Goal: Task Accomplishment & Management: Use online tool/utility

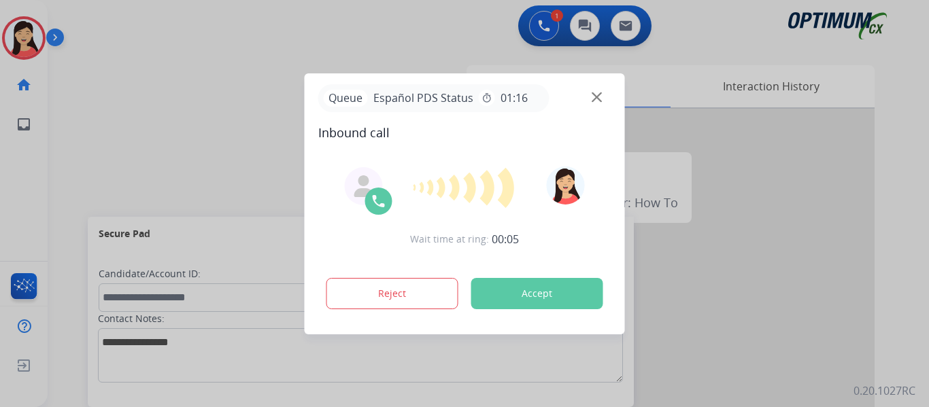
click at [531, 292] on button "Accept" at bounding box center [537, 293] width 132 height 31
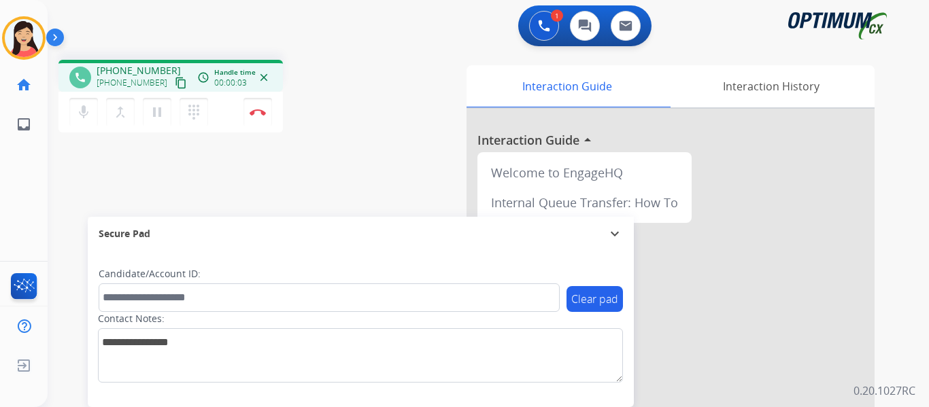
click at [175, 82] on mat-icon "content_copy" at bounding box center [181, 83] width 12 height 12
drag, startPoint x: 269, startPoint y: 279, endPoint x: 254, endPoint y: 297, distance: 23.2
click at [269, 279] on div "Candidate/Account ID:" at bounding box center [329, 289] width 461 height 45
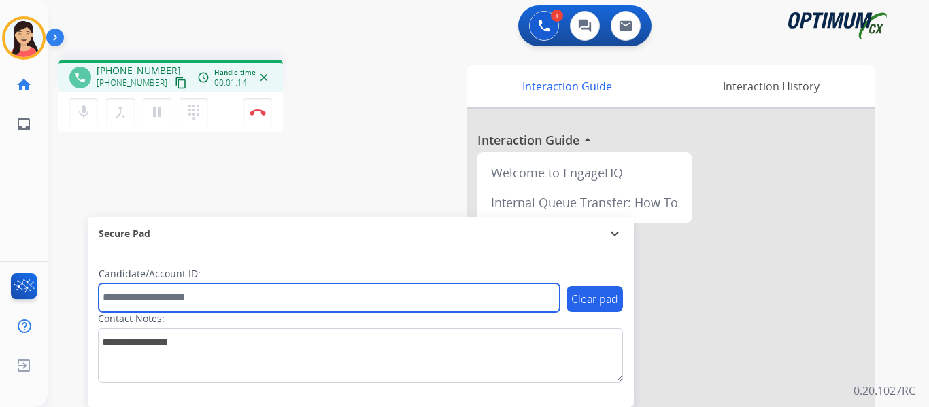
click at [248, 303] on input "text" at bounding box center [329, 298] width 461 height 29
paste input "*******"
type input "*******"
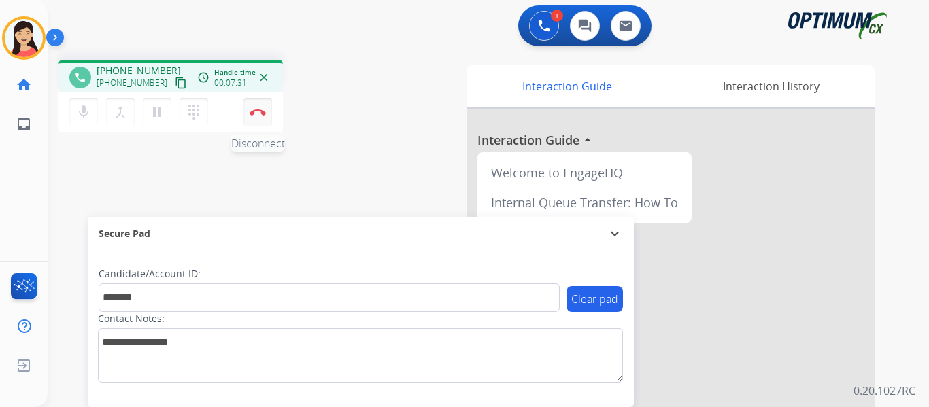
click at [262, 110] on img at bounding box center [258, 112] width 16 height 7
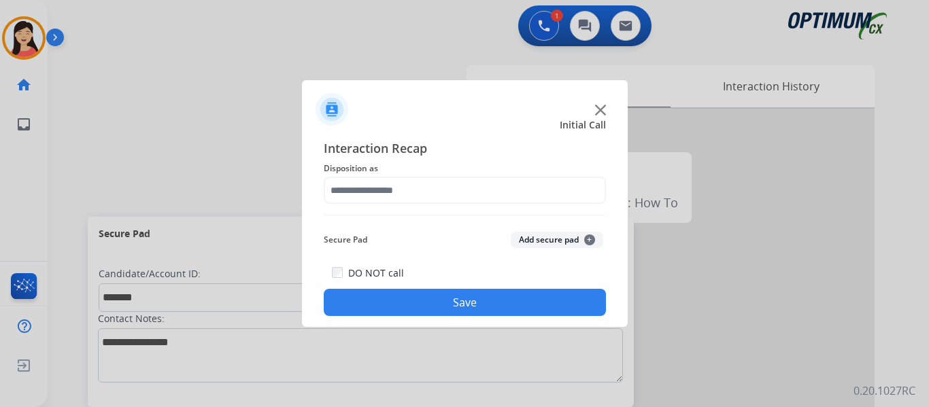
click at [530, 239] on button "Add secure pad +" at bounding box center [557, 240] width 93 height 16
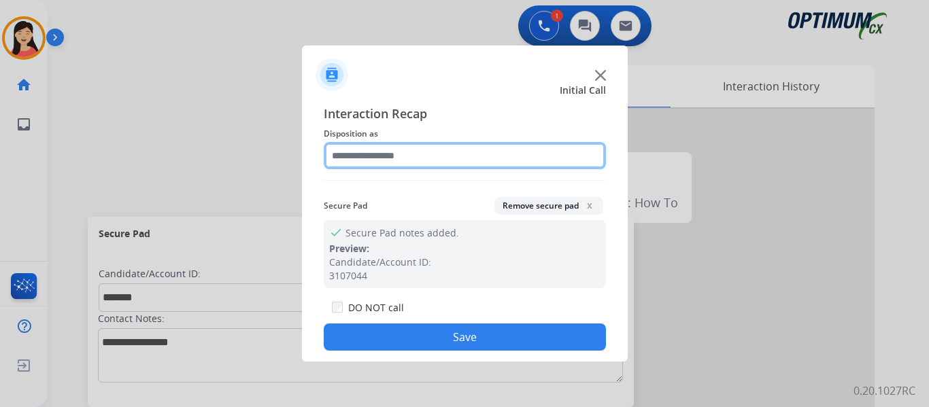
click at [422, 160] on input "text" at bounding box center [465, 155] width 282 height 27
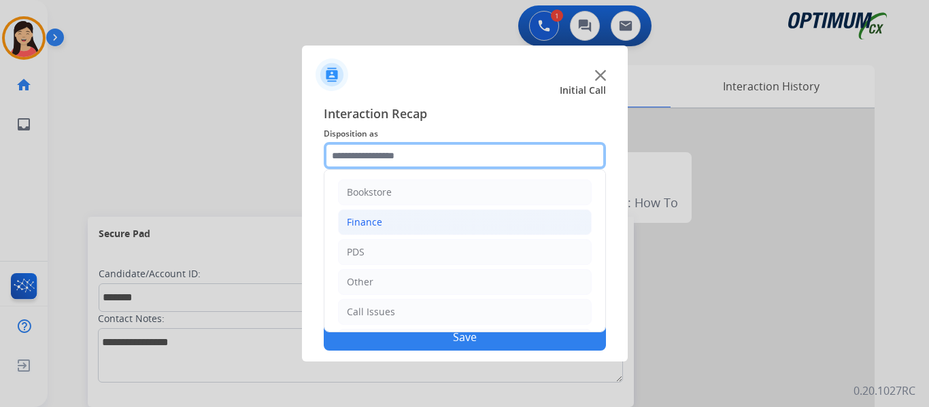
scroll to position [93, 0]
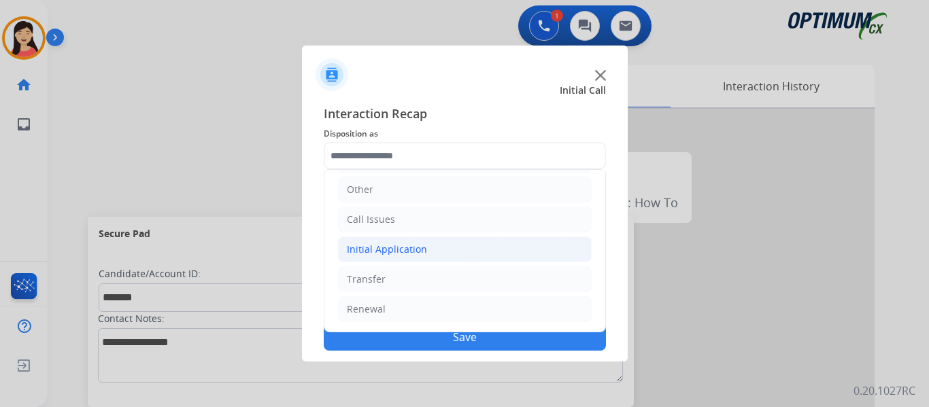
click at [397, 251] on div "Initial Application" at bounding box center [387, 250] width 80 height 14
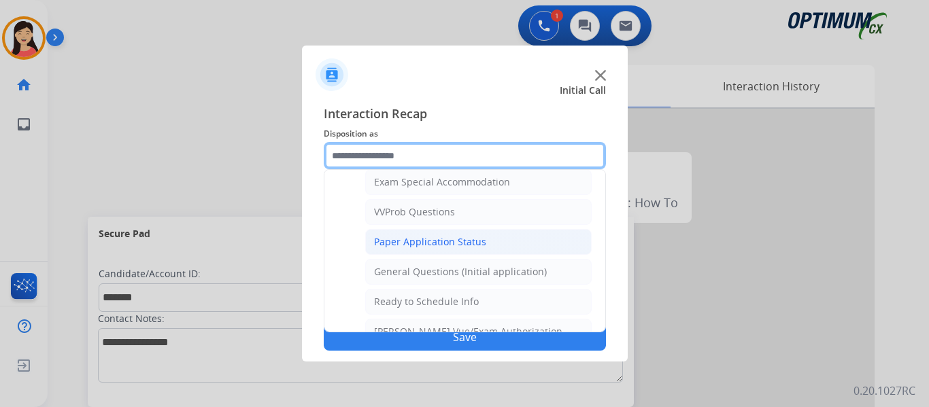
scroll to position [688, 0]
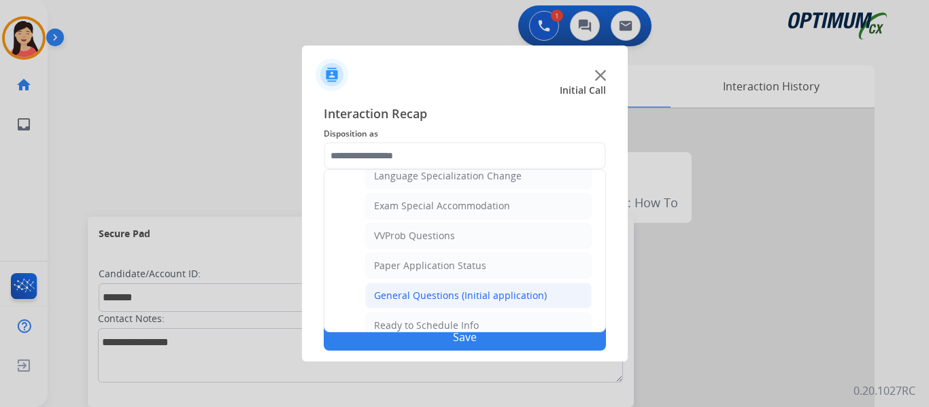
click at [458, 299] on div "General Questions (Initial application)" at bounding box center [460, 296] width 173 height 14
type input "**********"
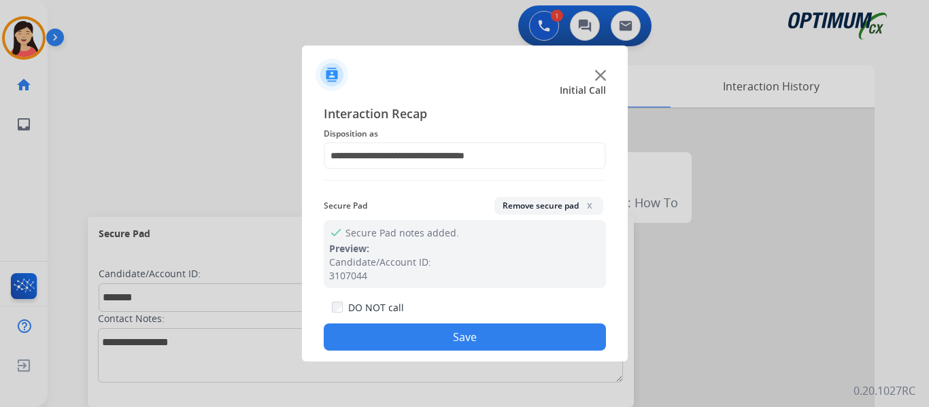
click at [502, 329] on button "Save" at bounding box center [465, 337] width 282 height 27
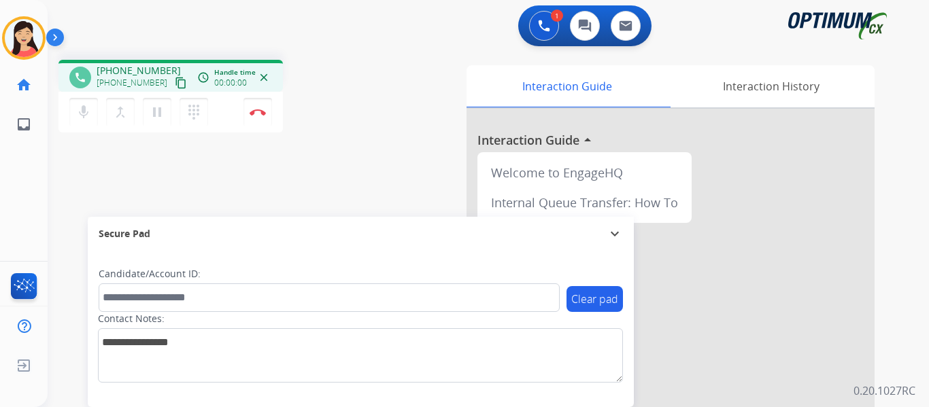
drag, startPoint x: 164, startPoint y: 87, endPoint x: 172, endPoint y: 86, distance: 8.2
click at [175, 86] on mat-icon "content_copy" at bounding box center [181, 83] width 12 height 12
click at [125, 180] on div "phone [PHONE_NUMBER] [PHONE_NUMBER] content_copy access_time Call metrics Queue…" at bounding box center [472, 332] width 849 height 567
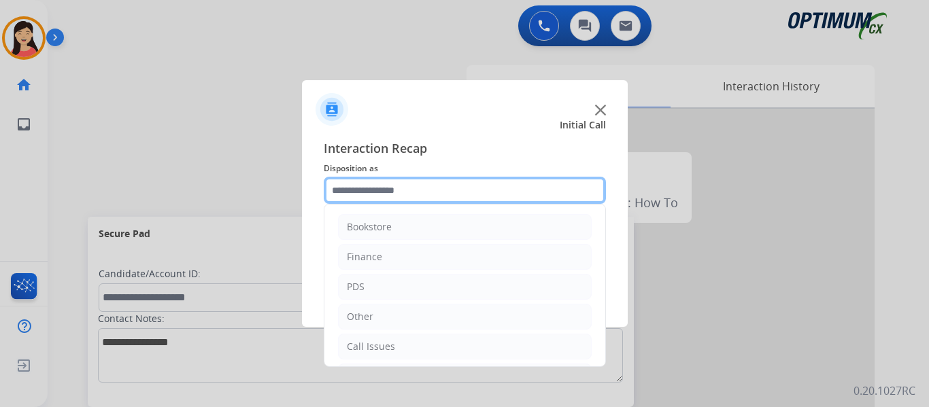
click at [458, 182] on input "text" at bounding box center [465, 190] width 282 height 27
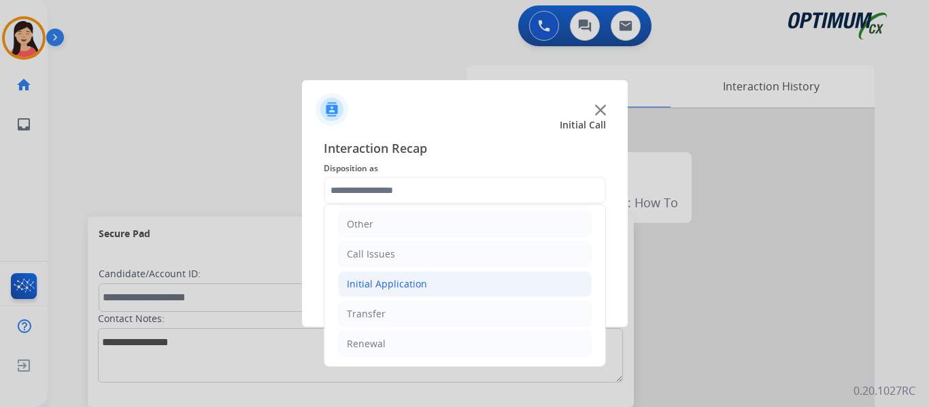
click at [406, 287] on div "Initial Application" at bounding box center [387, 285] width 80 height 14
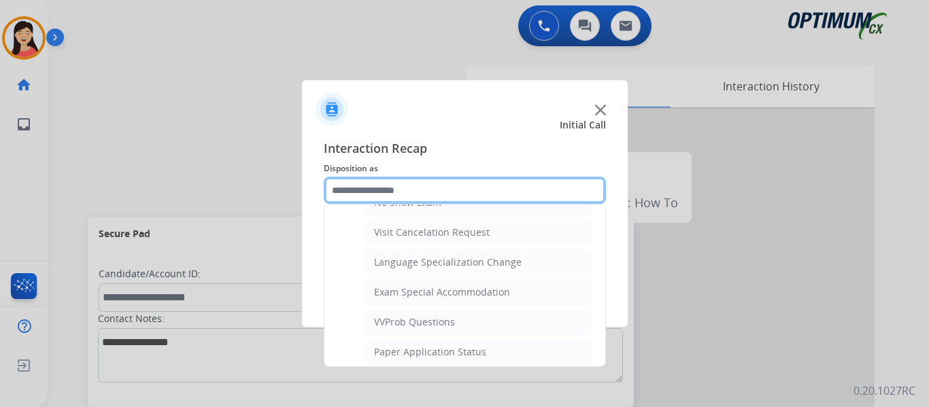
scroll to position [705, 0]
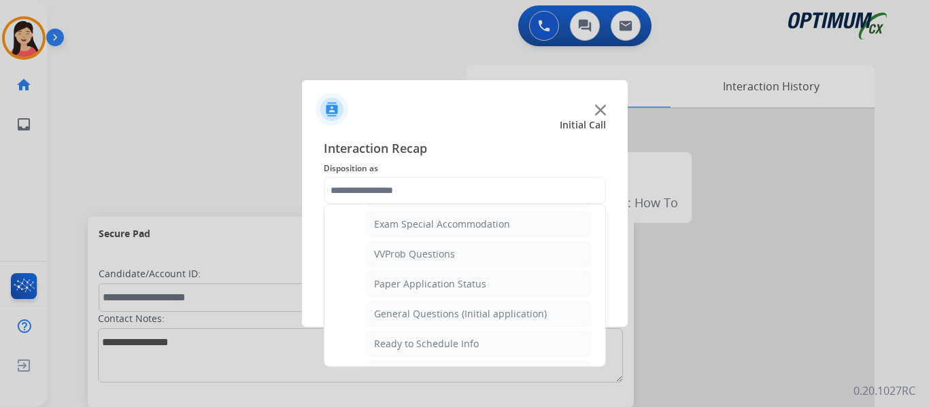
click at [514, 313] on div "General Questions (Initial application)" at bounding box center [460, 314] width 173 height 14
type input "**********"
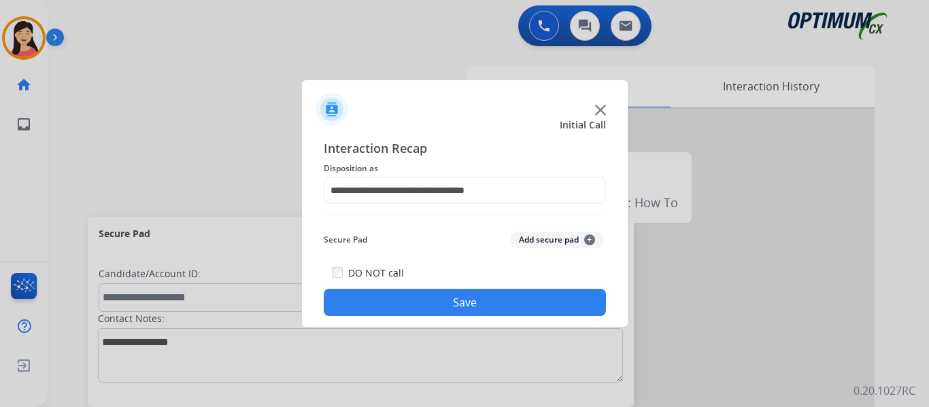
click at [514, 301] on button "Save" at bounding box center [465, 302] width 282 height 27
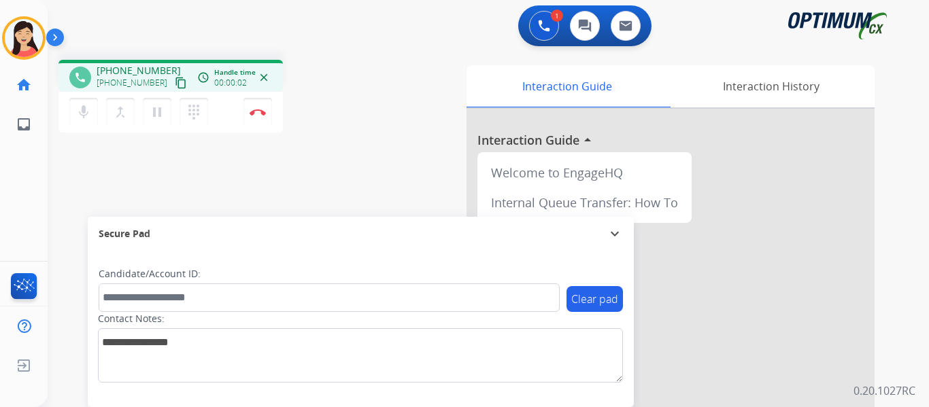
click at [175, 83] on mat-icon "content_copy" at bounding box center [181, 83] width 12 height 12
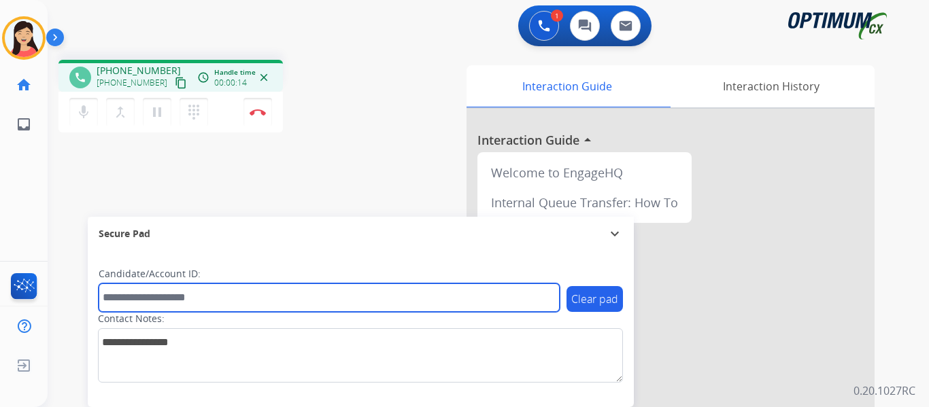
click at [397, 306] on input "text" at bounding box center [329, 298] width 461 height 29
paste input "*******"
type input "*******"
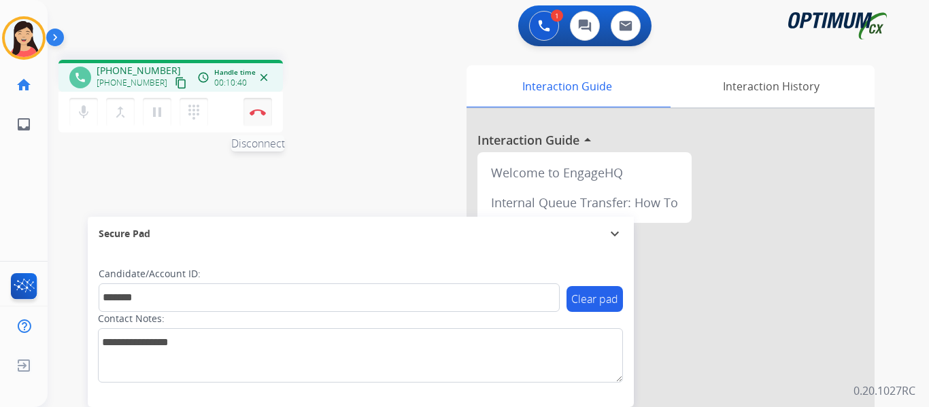
click at [256, 113] on img at bounding box center [258, 112] width 16 height 7
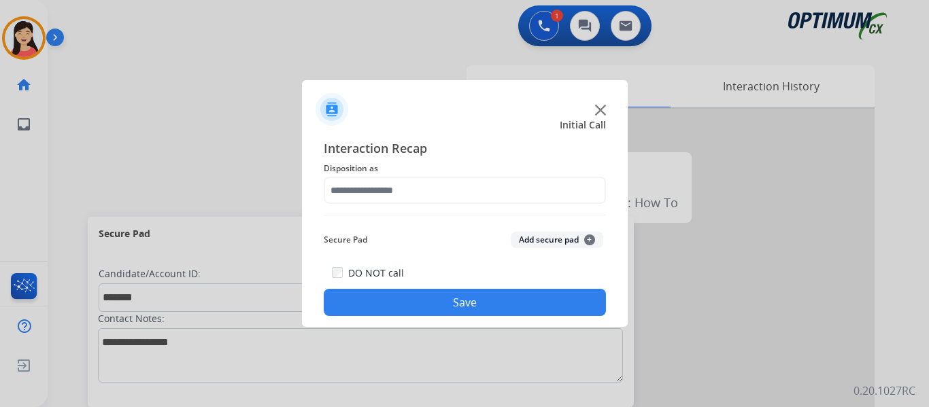
click at [522, 237] on button "Add secure pad +" at bounding box center [557, 240] width 93 height 16
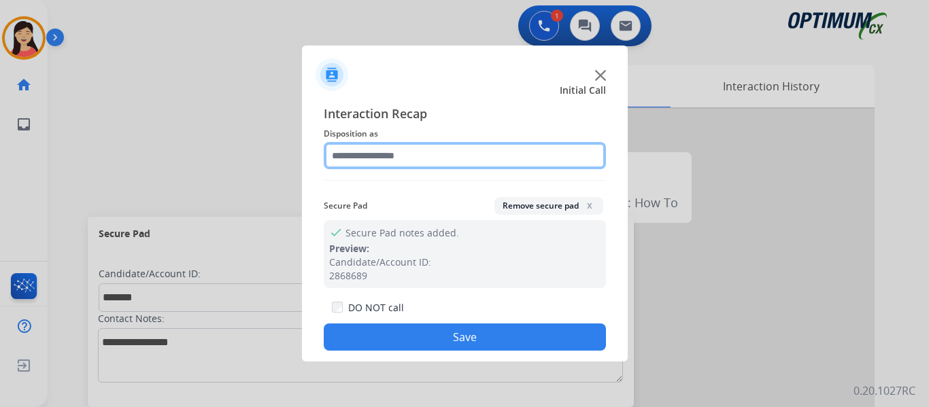
click at [420, 152] on input "text" at bounding box center [465, 155] width 282 height 27
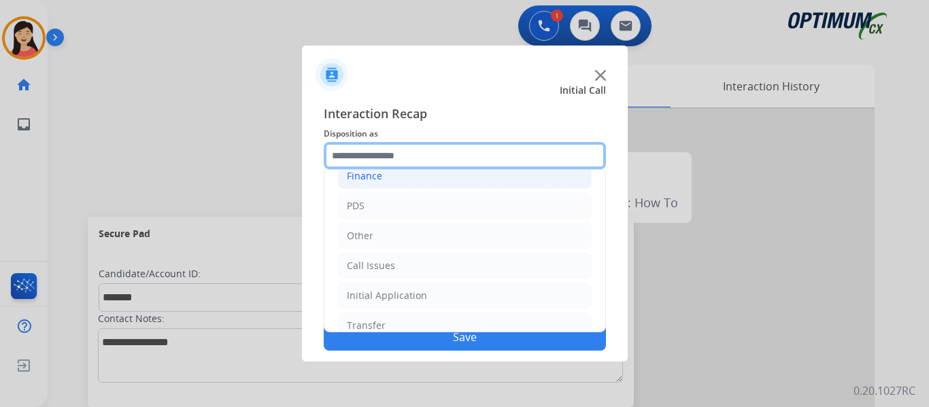
scroll to position [68, 0]
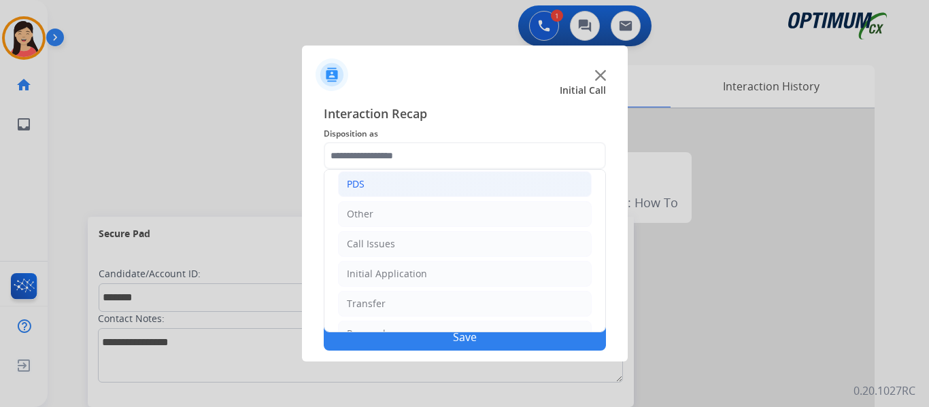
click at [390, 186] on li "PDS" at bounding box center [465, 184] width 254 height 26
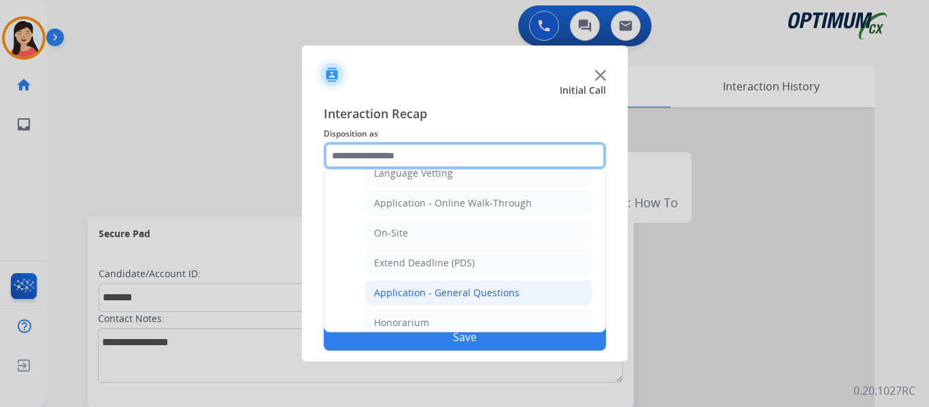
scroll to position [340, 0]
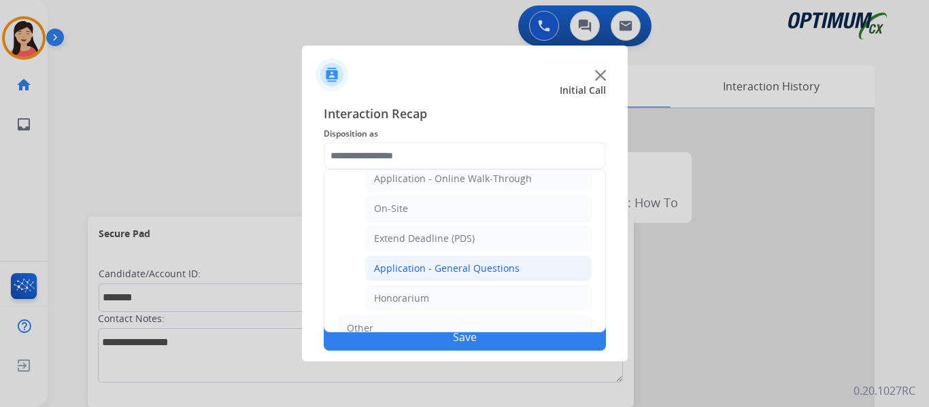
click at [491, 269] on div "Application - General Questions" at bounding box center [447, 269] width 146 height 14
type input "**********"
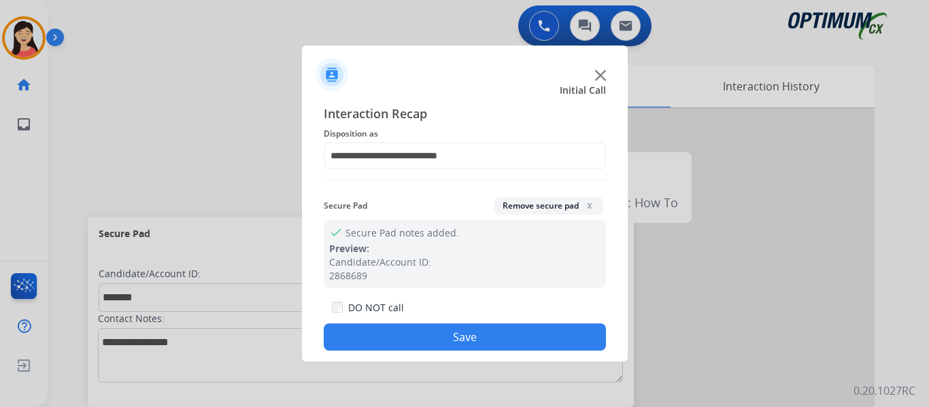
click at [518, 336] on button "Save" at bounding box center [465, 337] width 282 height 27
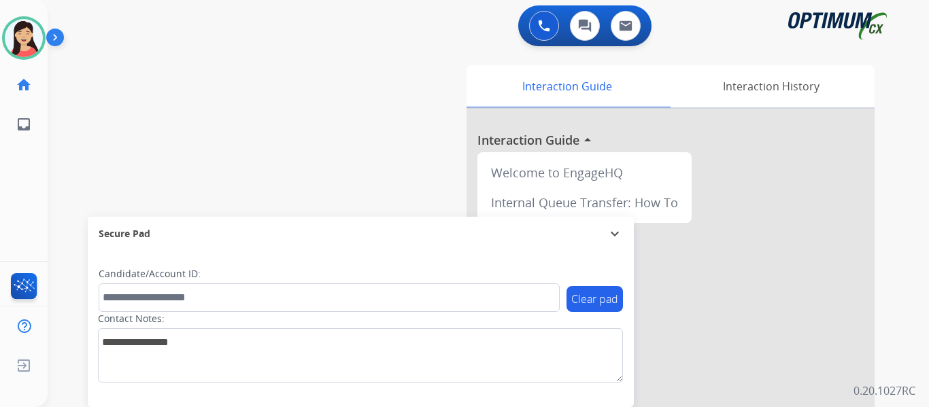
click at [50, 67] on div "swap_horiz Break voice bridge close_fullscreen Connect 3-Way Call merge_type Se…" at bounding box center [472, 332] width 849 height 567
click at [535, 22] on button at bounding box center [544, 26] width 30 height 30
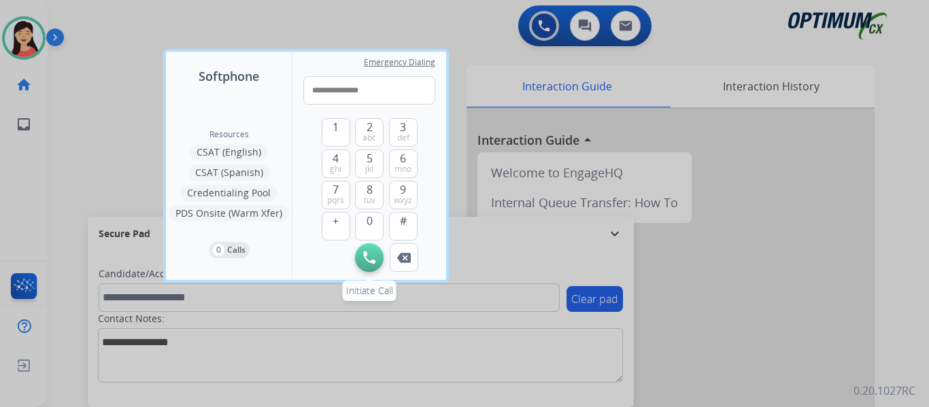
type input "**********"
click at [372, 254] on img at bounding box center [369, 258] width 12 height 12
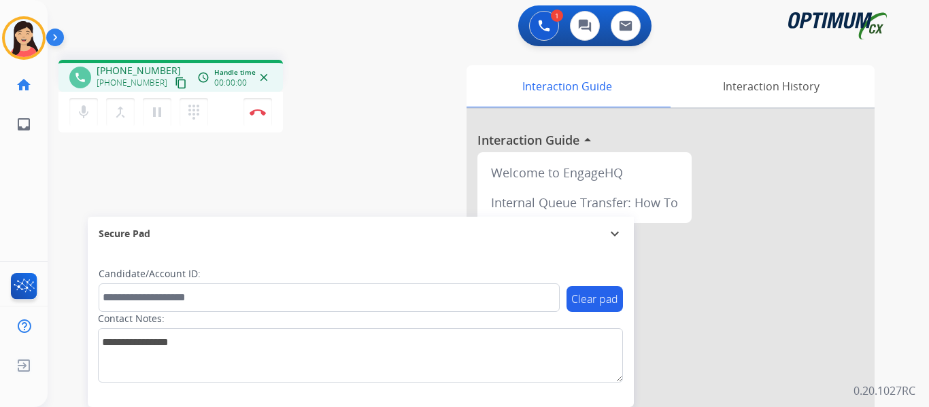
click at [103, 165] on div "phone [PHONE_NUMBER] [PHONE_NUMBER] content_copy access_time Call metrics Queue…" at bounding box center [472, 332] width 849 height 567
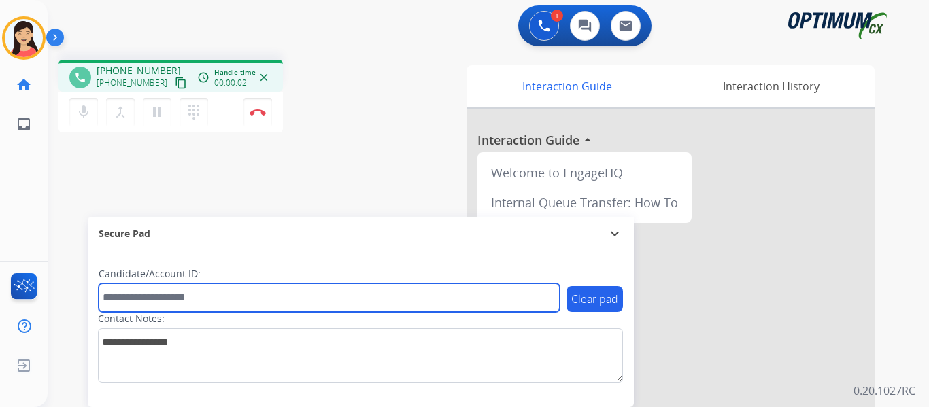
click at [291, 290] on input "text" at bounding box center [329, 298] width 461 height 29
paste input "*******"
type input "*******"
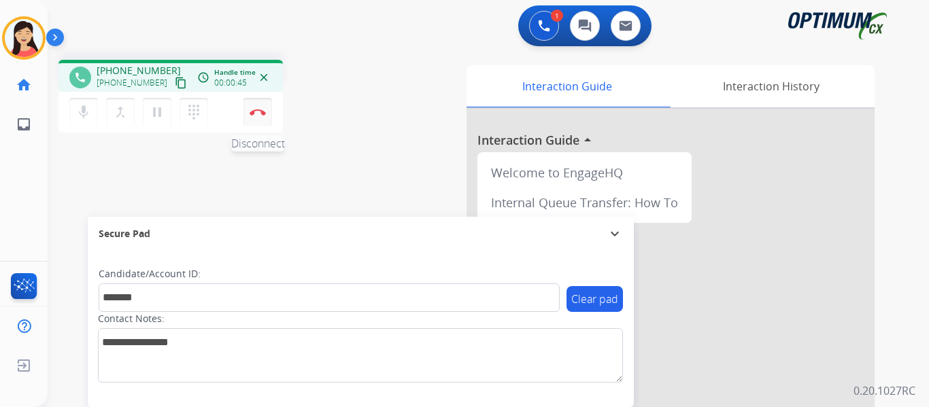
click at [254, 113] on img at bounding box center [258, 112] width 16 height 7
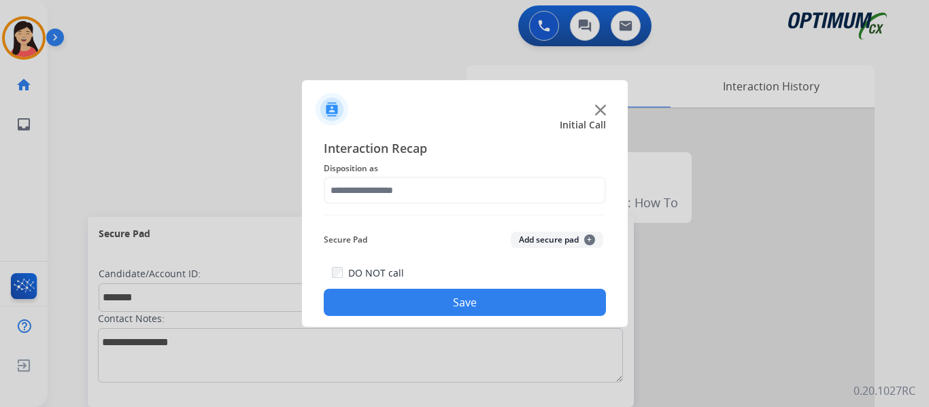
click at [532, 242] on button "Add secure pad +" at bounding box center [557, 240] width 93 height 16
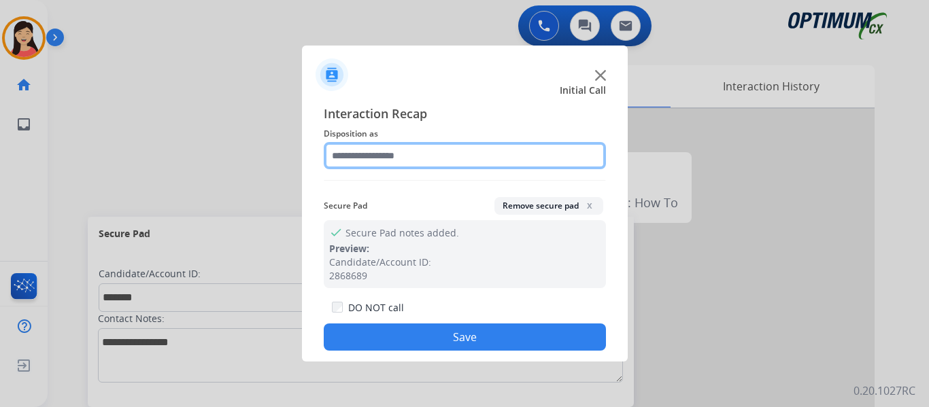
click at [443, 163] on input "text" at bounding box center [465, 155] width 282 height 27
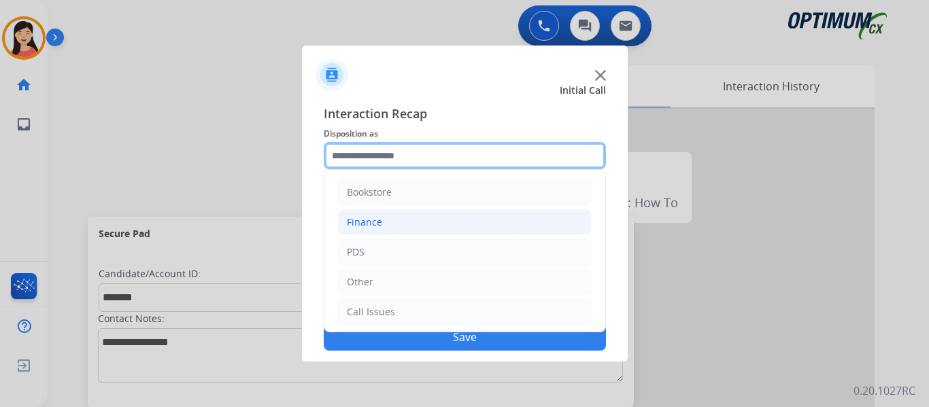
scroll to position [93, 0]
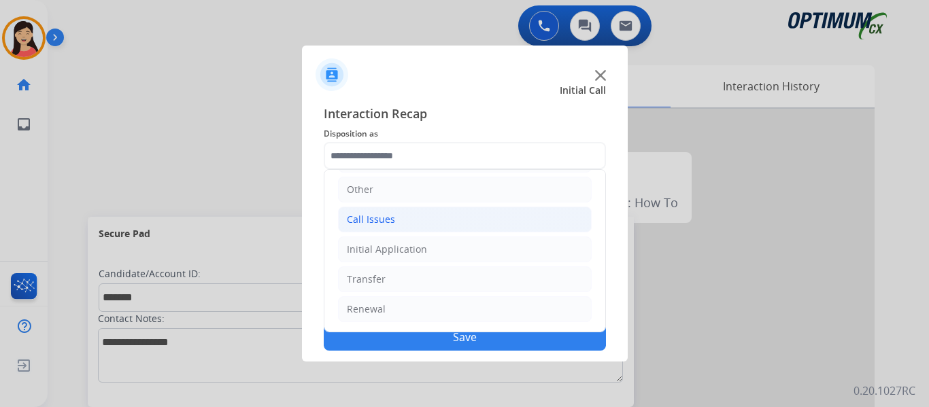
click at [375, 219] on div "Call Issues" at bounding box center [371, 220] width 48 height 14
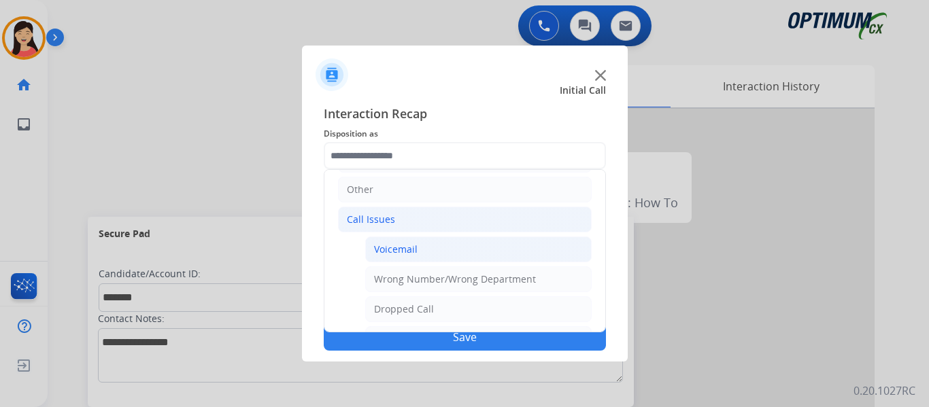
click at [414, 250] on div "Voicemail" at bounding box center [396, 250] width 44 height 14
type input "*********"
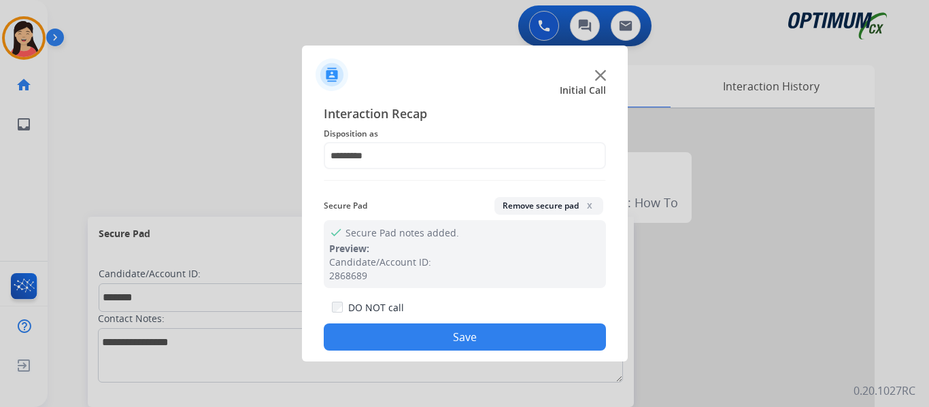
click at [484, 329] on button "Save" at bounding box center [465, 337] width 282 height 27
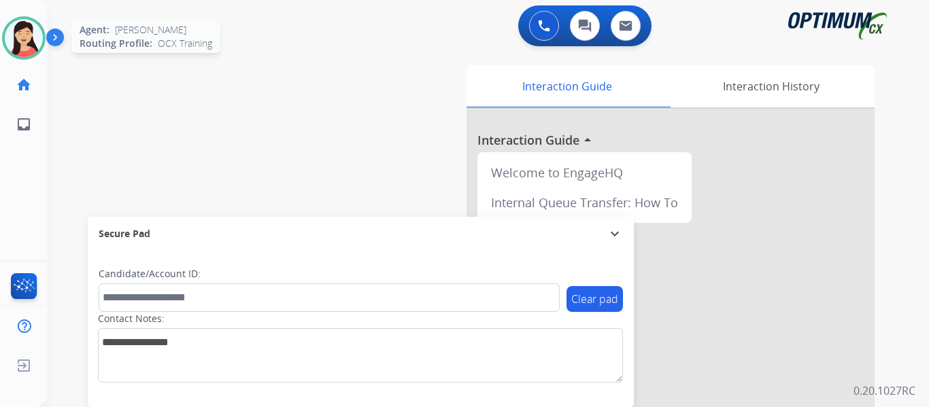
click at [40, 32] on img at bounding box center [24, 38] width 38 height 38
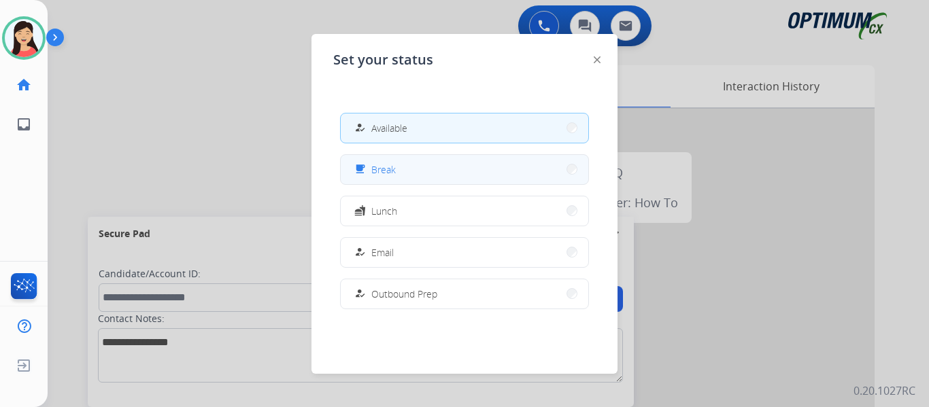
click at [381, 158] on button "free_breakfast Break" at bounding box center [465, 169] width 248 height 29
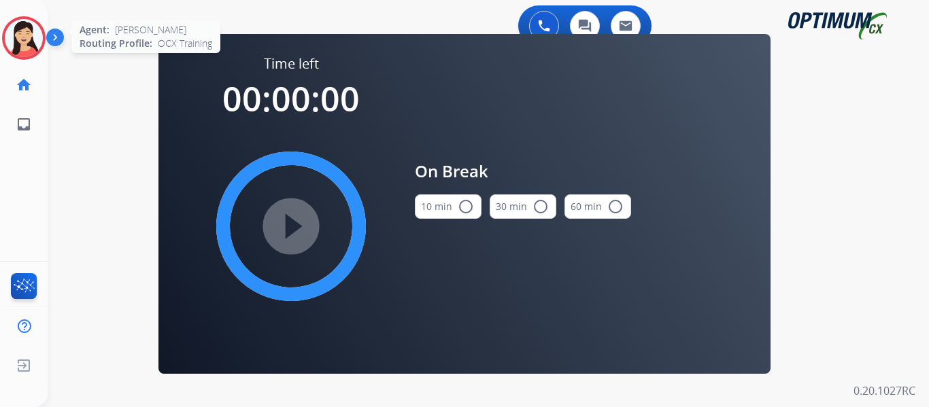
click at [18, 31] on img at bounding box center [24, 38] width 38 height 38
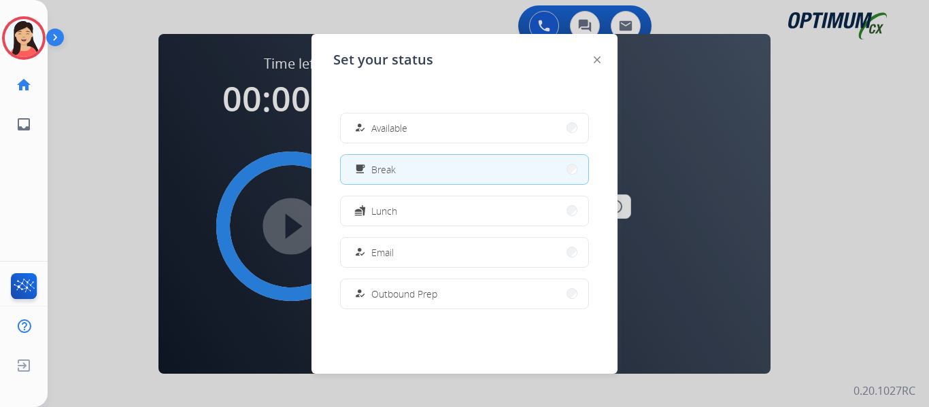
click at [414, 125] on button "how_to_reg Available" at bounding box center [465, 128] width 248 height 29
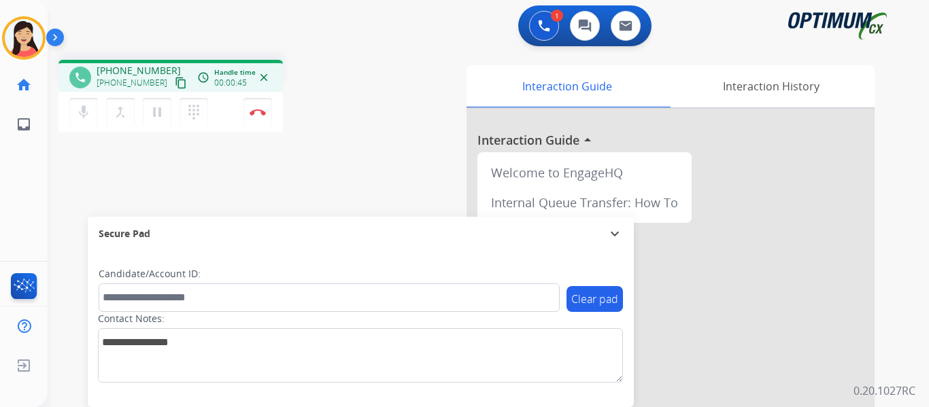
click at [175, 82] on mat-icon "content_copy" at bounding box center [181, 83] width 12 height 12
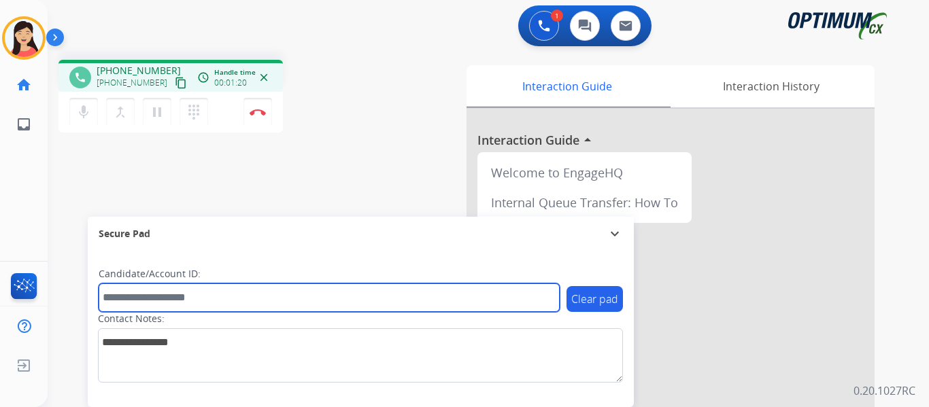
click at [263, 299] on input "text" at bounding box center [329, 298] width 461 height 29
paste input "*******"
type input "*******"
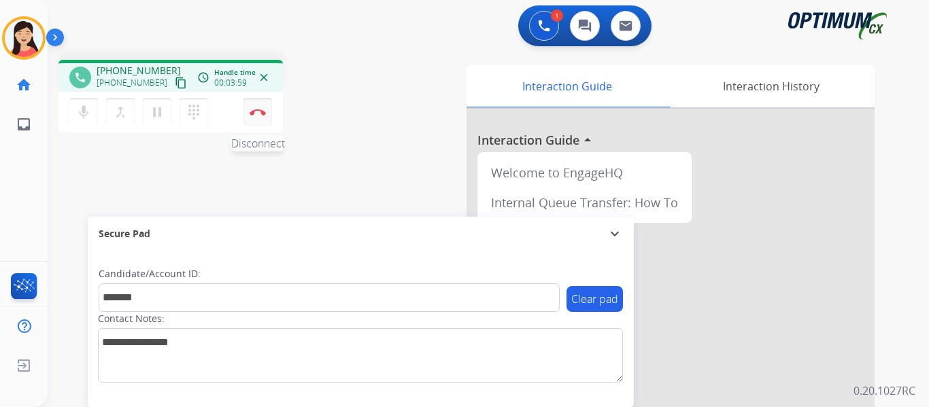
click at [256, 111] on img at bounding box center [258, 112] width 16 height 7
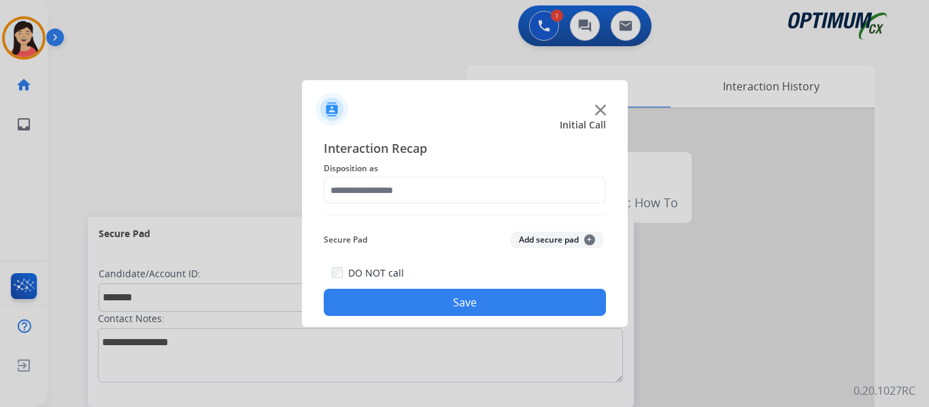
click at [524, 241] on button "Add secure pad +" at bounding box center [557, 240] width 93 height 16
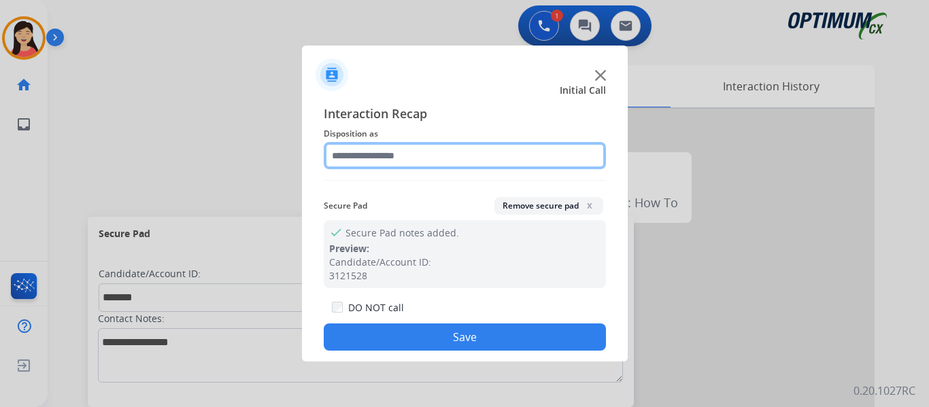
click at [391, 163] on input "text" at bounding box center [465, 155] width 282 height 27
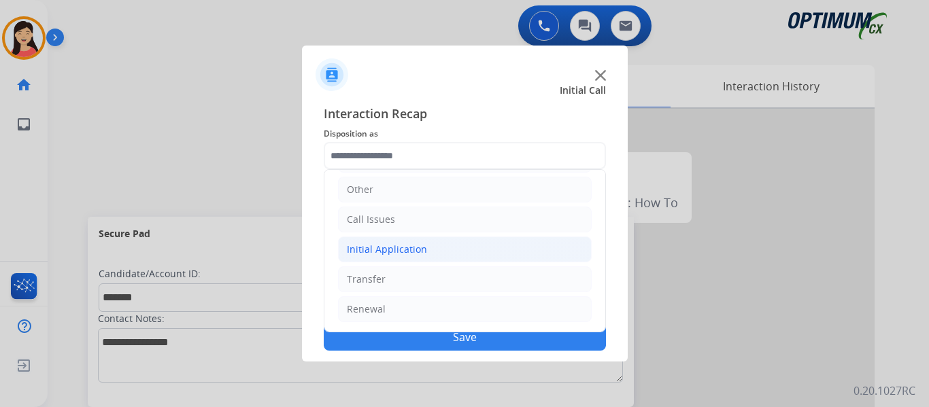
click at [434, 254] on li "Initial Application" at bounding box center [465, 250] width 254 height 26
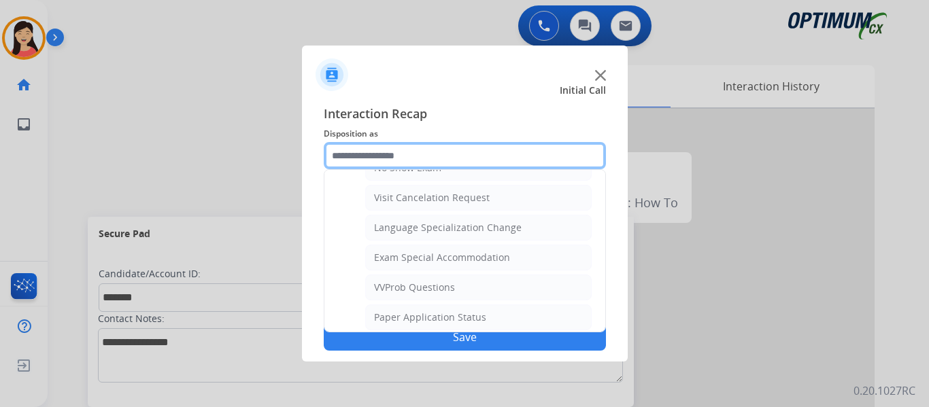
scroll to position [705, 0]
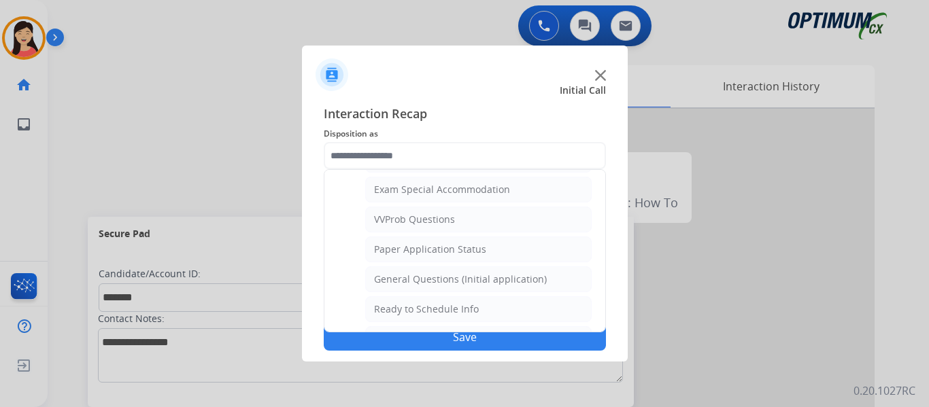
click at [444, 219] on div "VVProb Questions" at bounding box center [414, 220] width 81 height 14
type input "**********"
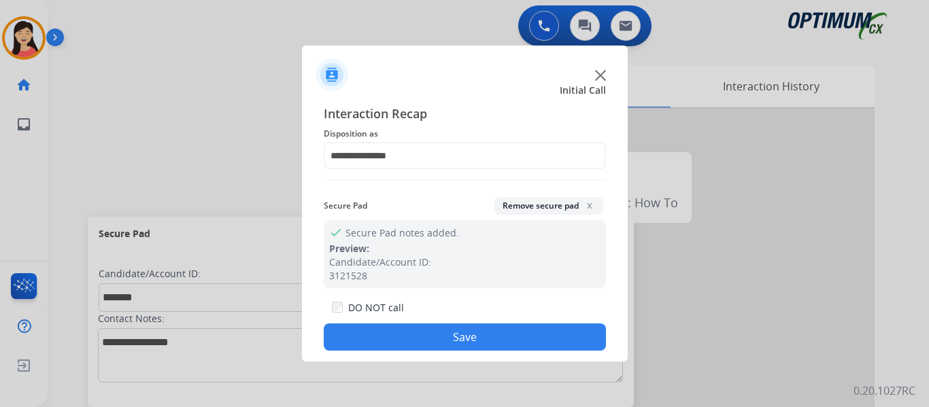
click at [471, 333] on button "Save" at bounding box center [465, 337] width 282 height 27
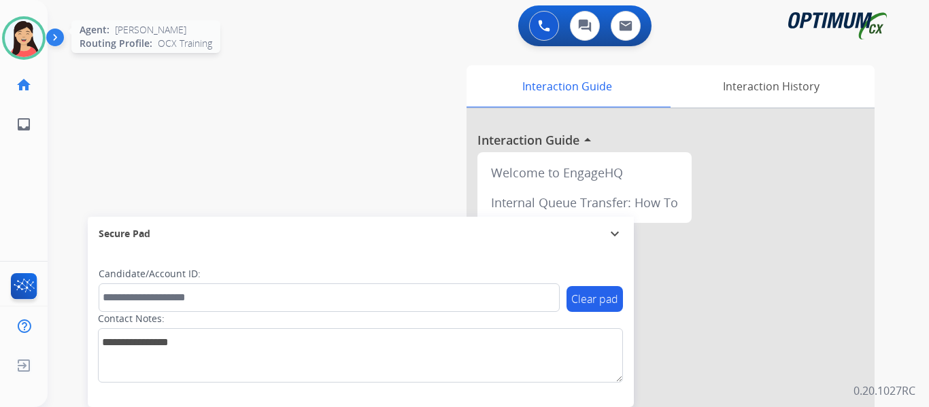
click at [20, 33] on img at bounding box center [24, 38] width 38 height 38
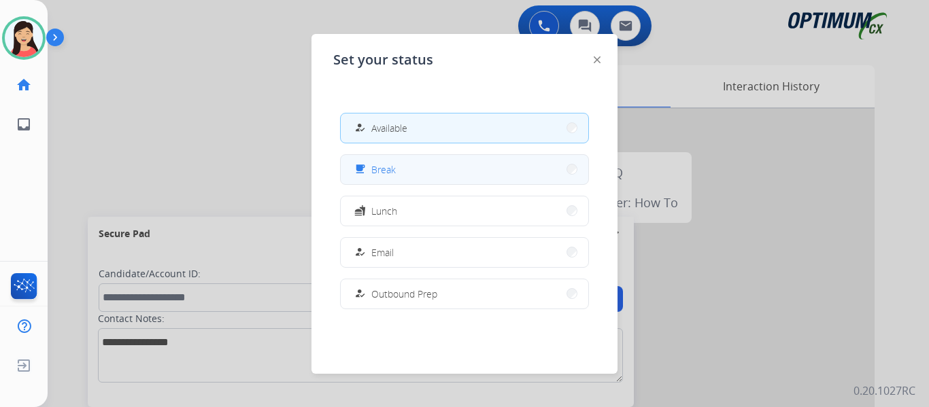
click at [418, 171] on button "free_breakfast Break" at bounding box center [465, 169] width 248 height 29
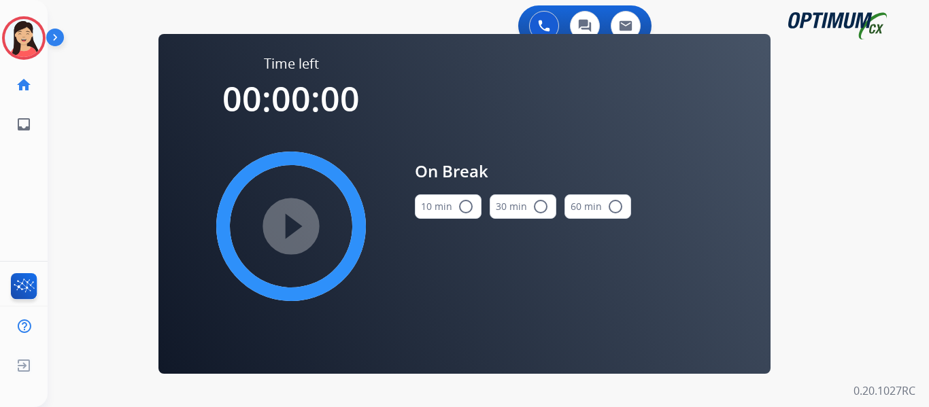
click at [448, 200] on button "10 min radio_button_unchecked" at bounding box center [448, 207] width 67 height 24
click at [295, 229] on mat-icon "play_circle_filled" at bounding box center [291, 226] width 16 height 16
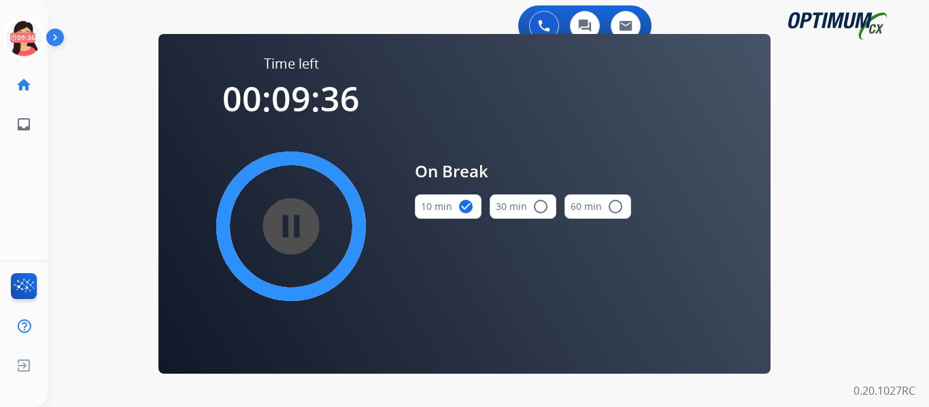
click at [109, 237] on div "0 Voice Interactions 0 Chat Interactions 0 Email Interactions swap_horiz Break …" at bounding box center [489, 203] width 882 height 407
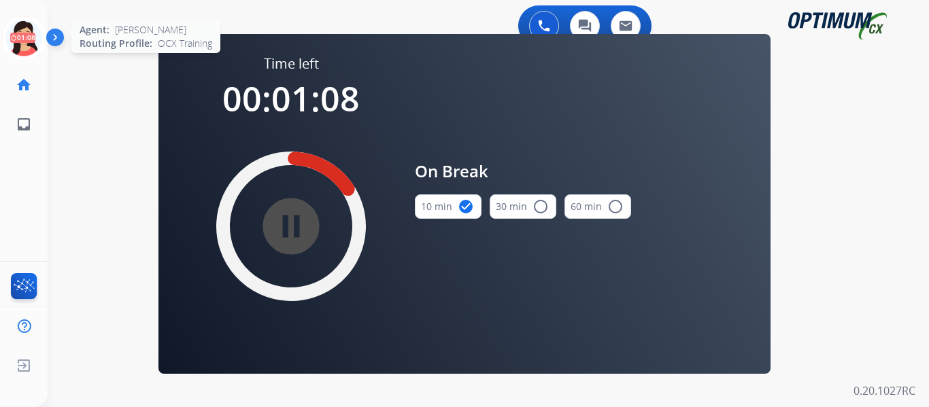
click at [33, 35] on icon at bounding box center [24, 38] width 44 height 44
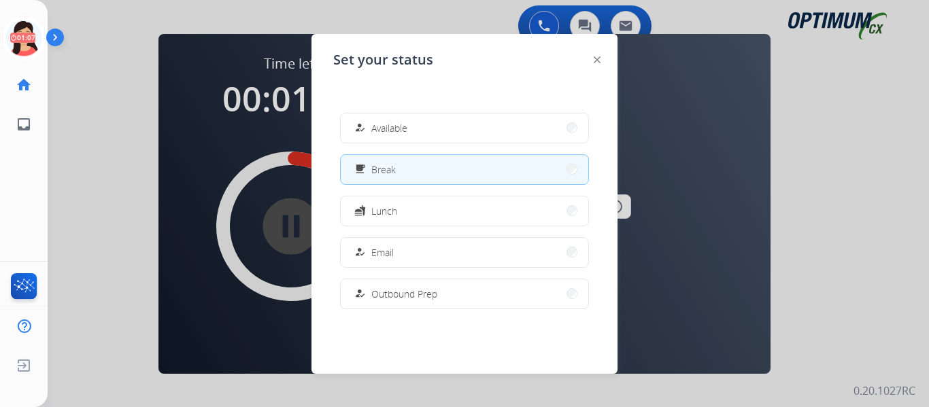
click at [403, 132] on span "Available" at bounding box center [389, 128] width 36 height 14
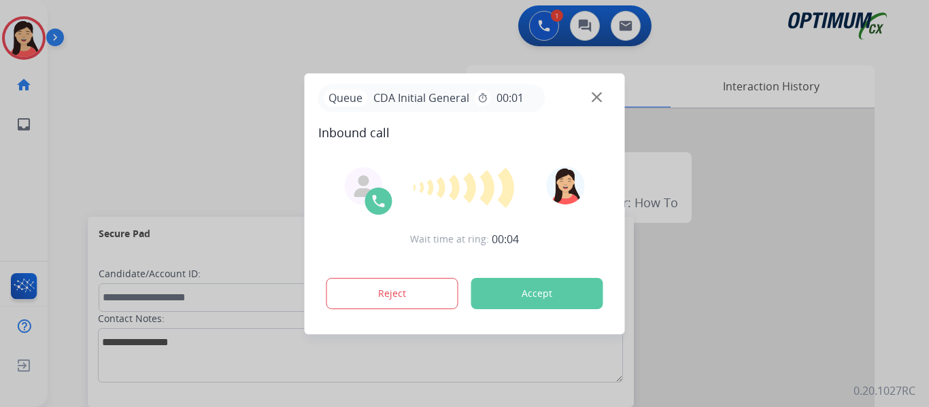
click at [47, 192] on div at bounding box center [464, 203] width 929 height 407
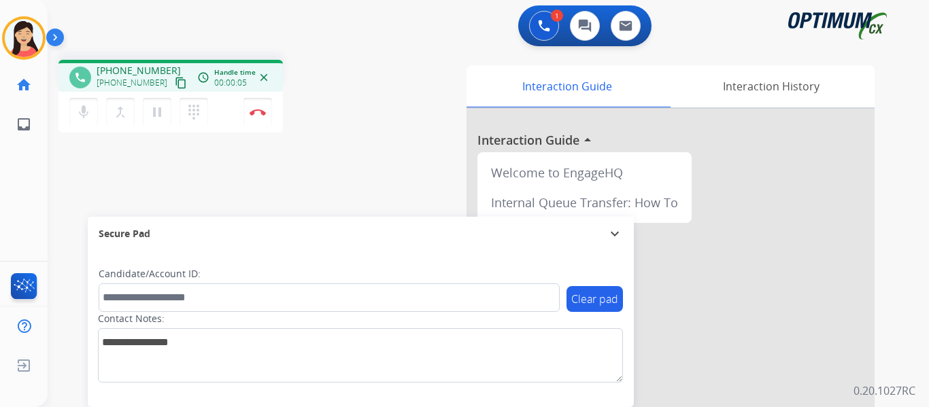
click at [175, 83] on mat-icon "content_copy" at bounding box center [181, 83] width 12 height 12
click at [256, 110] on img at bounding box center [258, 112] width 16 height 7
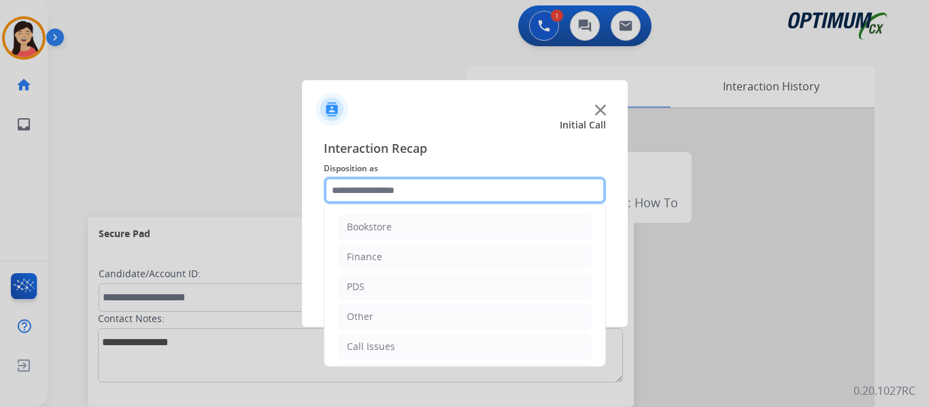
click at [479, 201] on input "text" at bounding box center [465, 190] width 282 height 27
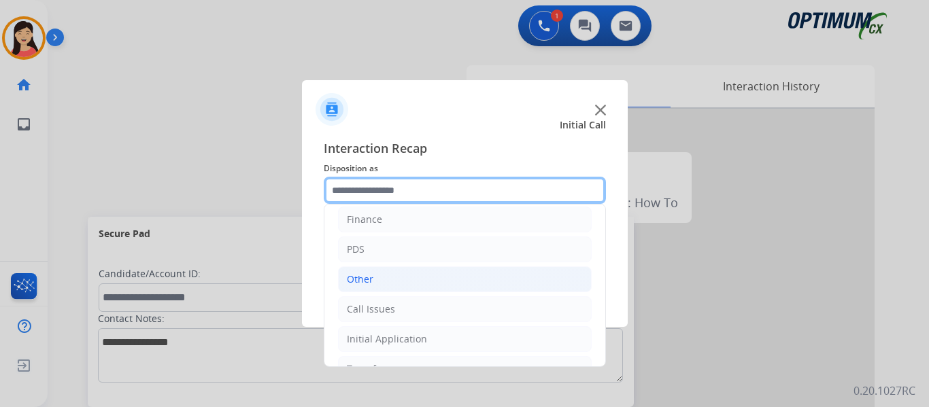
scroll to position [93, 0]
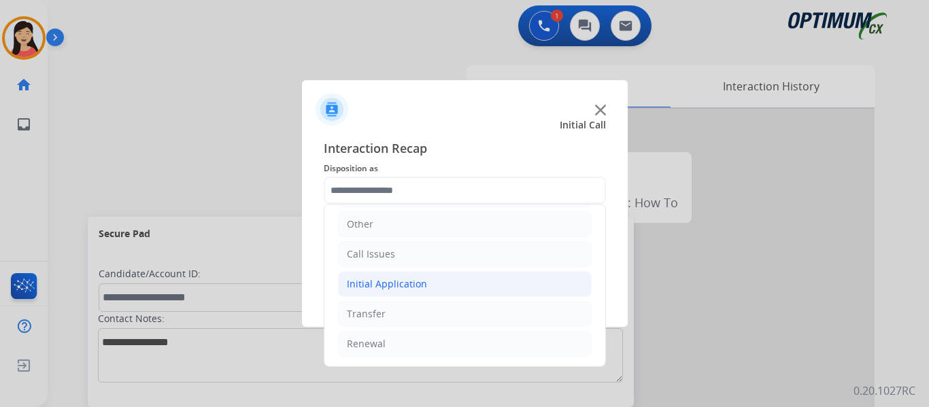
click at [384, 279] on div "Initial Application" at bounding box center [387, 285] width 80 height 14
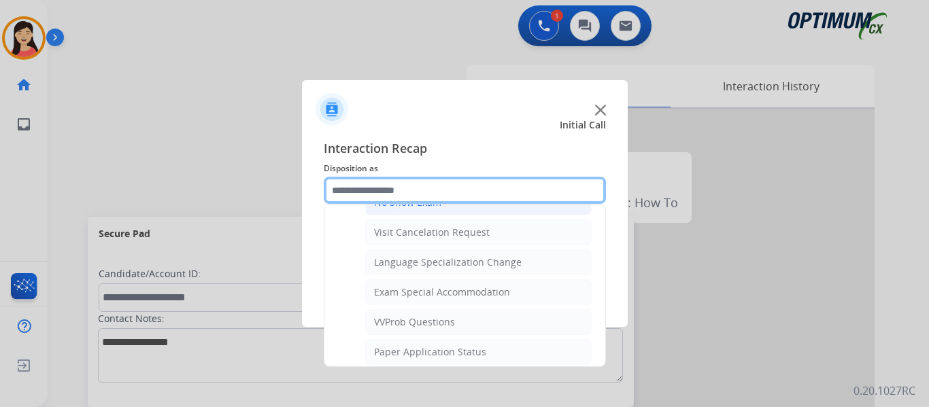
scroll to position [705, 0]
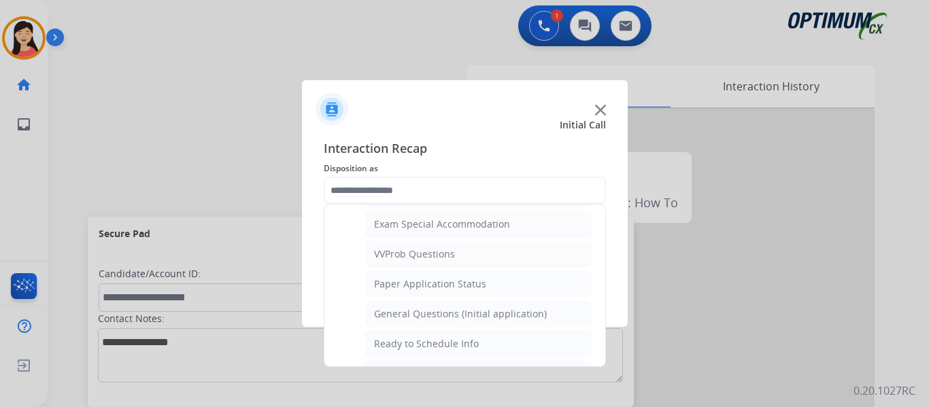
click at [499, 314] on div "General Questions (Initial application)" at bounding box center [460, 314] width 173 height 14
type input "**********"
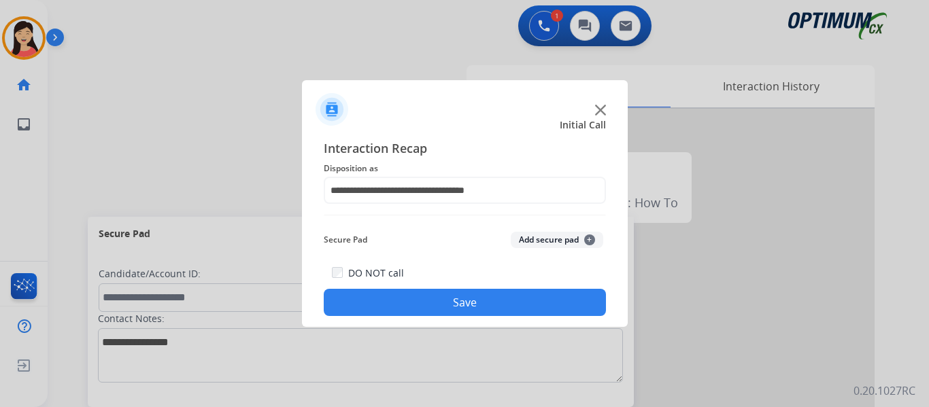
click at [516, 300] on button "Save" at bounding box center [465, 302] width 282 height 27
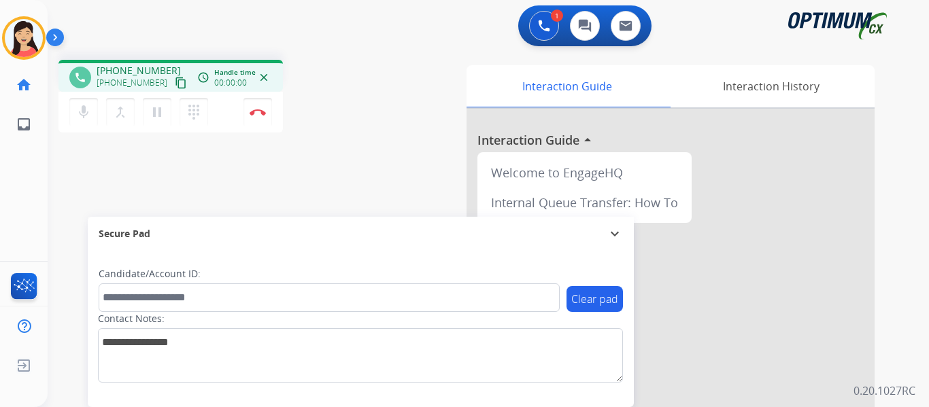
click at [175, 78] on mat-icon "content_copy" at bounding box center [181, 83] width 12 height 12
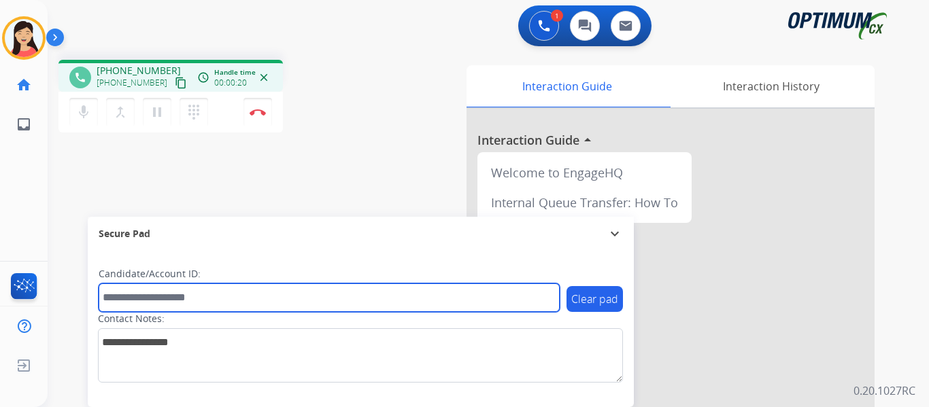
drag, startPoint x: 425, startPoint y: 299, endPoint x: 433, endPoint y: 300, distance: 7.6
click at [424, 298] on input "text" at bounding box center [329, 298] width 461 height 29
paste input "*******"
type input "*******"
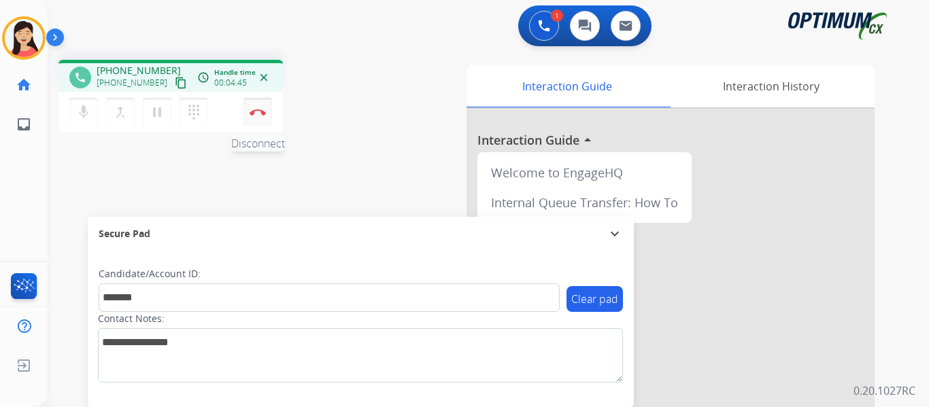
click at [258, 122] on button "Disconnect" at bounding box center [258, 112] width 29 height 29
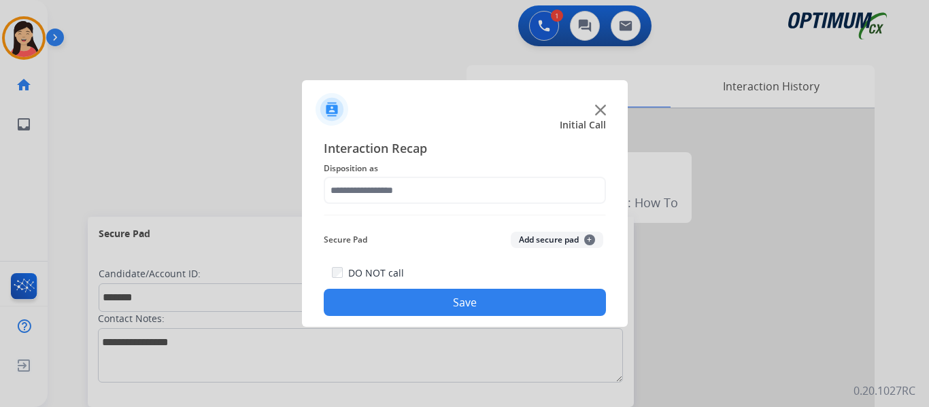
click at [548, 238] on button "Add secure pad +" at bounding box center [557, 240] width 93 height 16
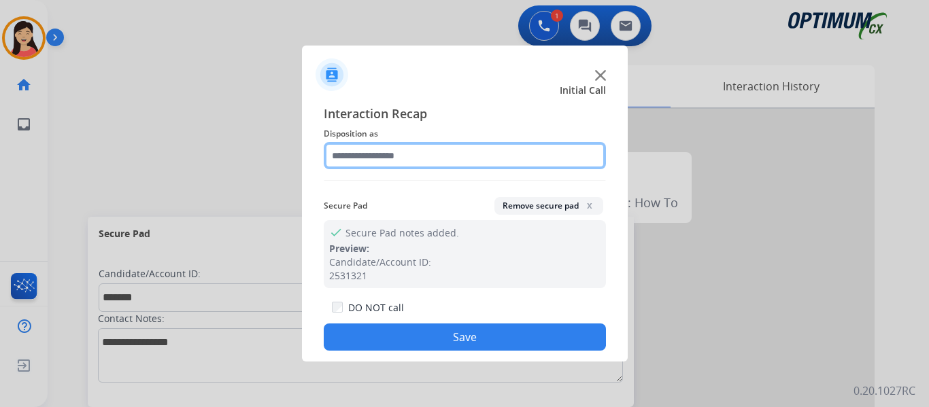
click at [441, 153] on input "text" at bounding box center [465, 155] width 282 height 27
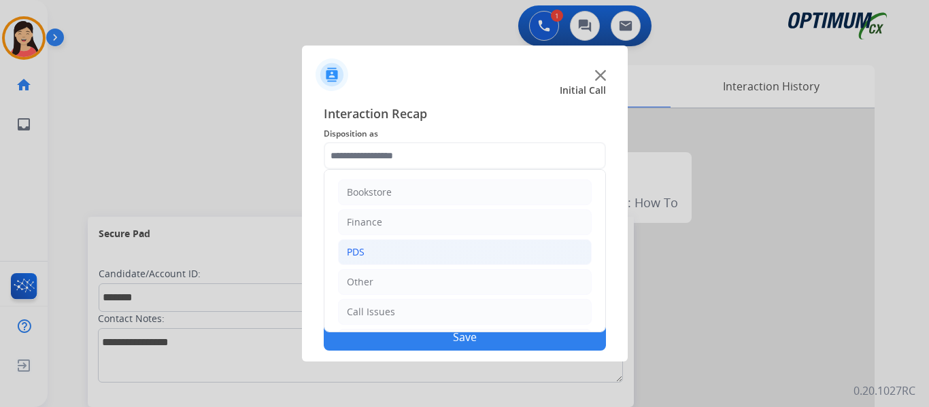
drag, startPoint x: 368, startPoint y: 254, endPoint x: 388, endPoint y: 244, distance: 23.1
click at [369, 254] on li "PDS" at bounding box center [465, 252] width 254 height 26
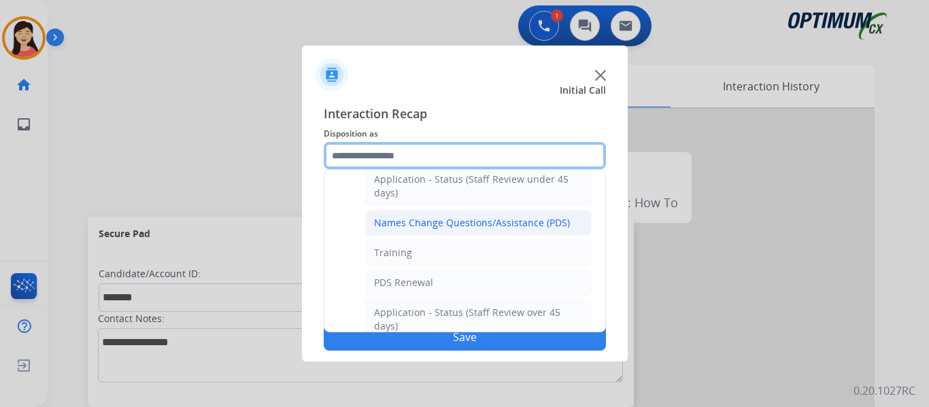
scroll to position [136, 0]
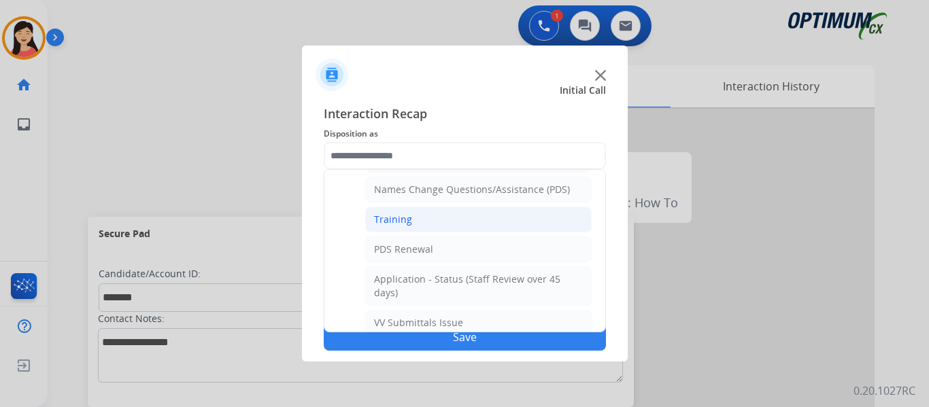
click at [432, 214] on li "Training" at bounding box center [478, 220] width 227 height 26
type input "********"
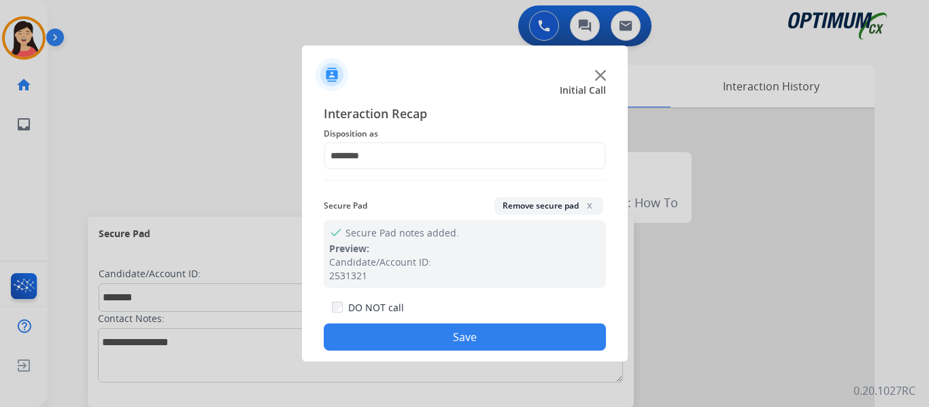
click at [437, 332] on button "Save" at bounding box center [465, 337] width 282 height 27
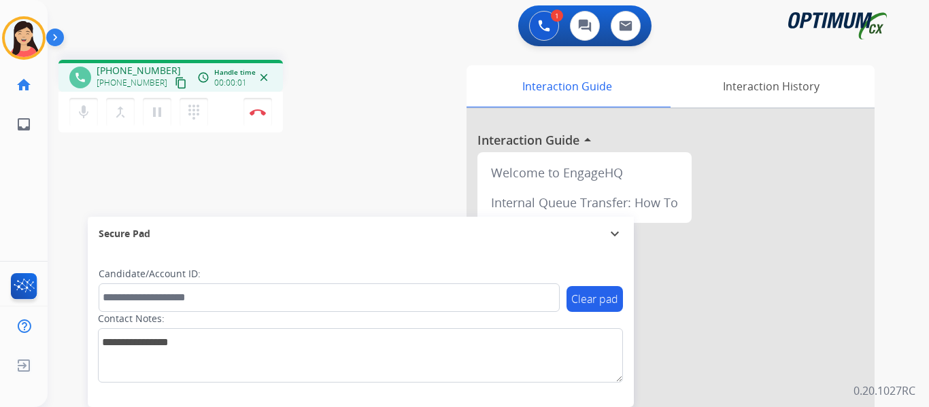
drag, startPoint x: 163, startPoint y: 81, endPoint x: 216, endPoint y: 88, distance: 53.6
click at [175, 80] on mat-icon "content_copy" at bounding box center [181, 83] width 12 height 12
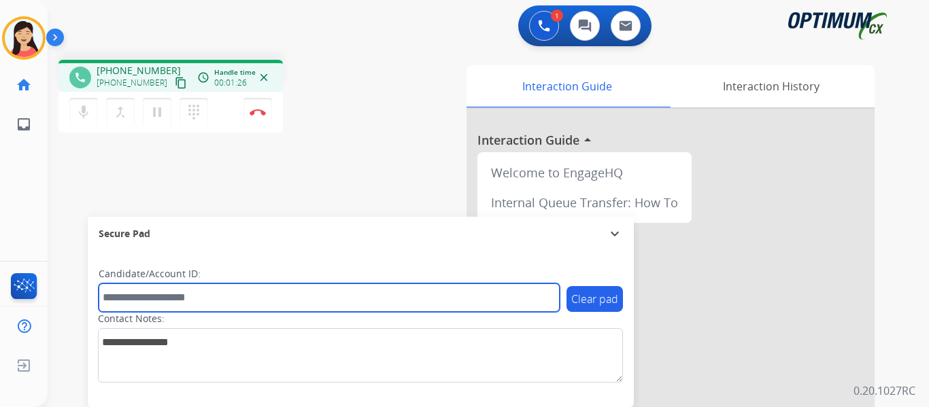
click at [403, 288] on input "text" at bounding box center [329, 298] width 461 height 29
paste input "*******"
type input "*******"
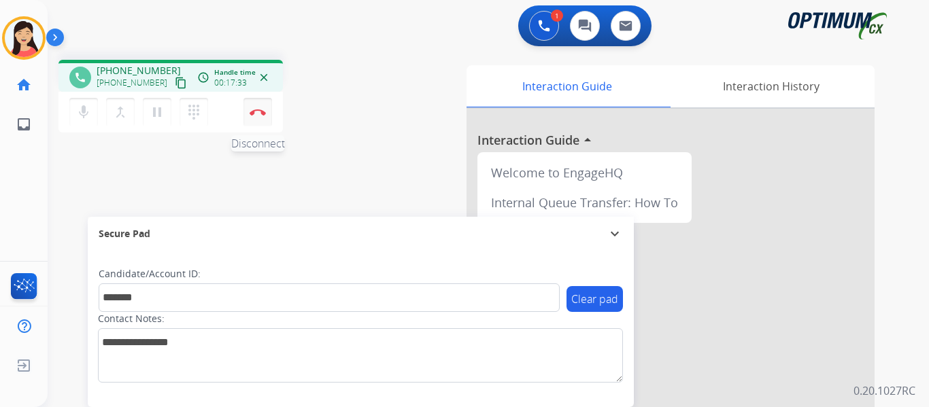
click at [260, 110] on img at bounding box center [258, 112] width 16 height 7
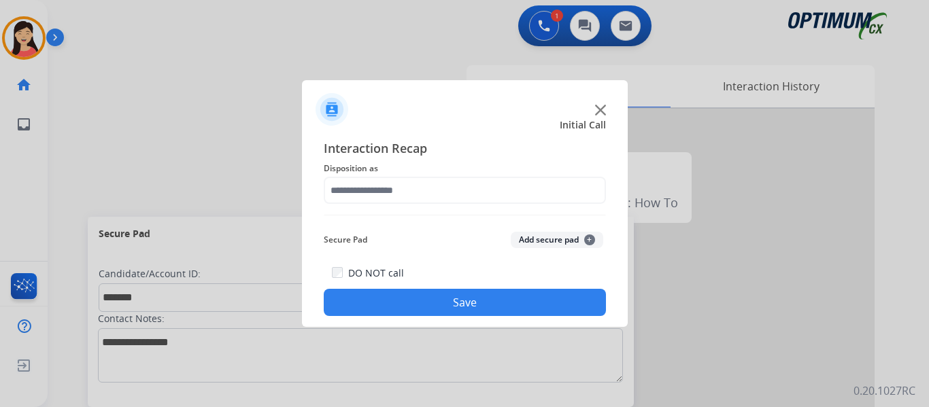
click at [552, 243] on button "Add secure pad +" at bounding box center [557, 240] width 93 height 16
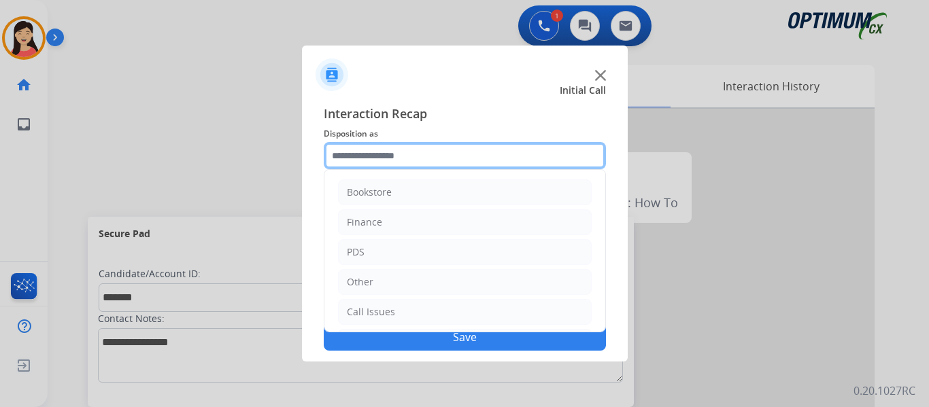
click at [431, 161] on input "text" at bounding box center [465, 155] width 282 height 27
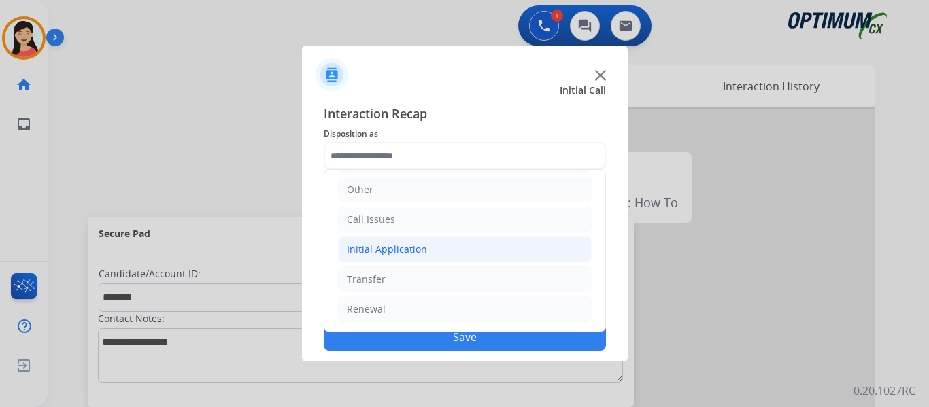
click at [434, 246] on li "Initial Application" at bounding box center [465, 250] width 254 height 26
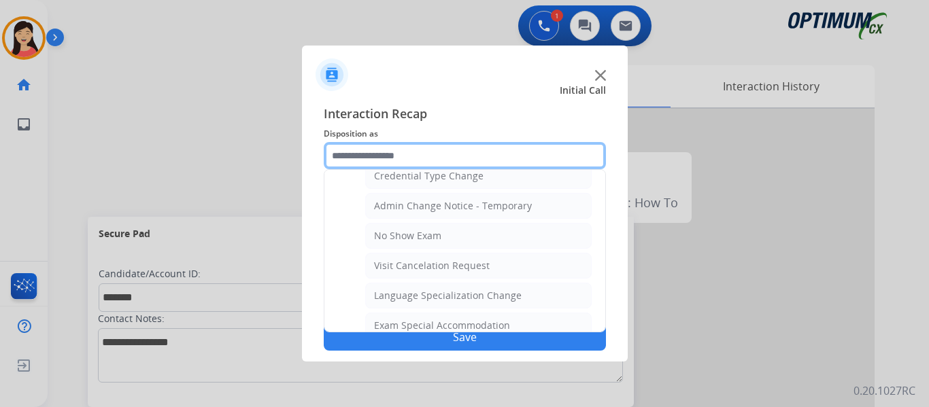
scroll to position [637, 0]
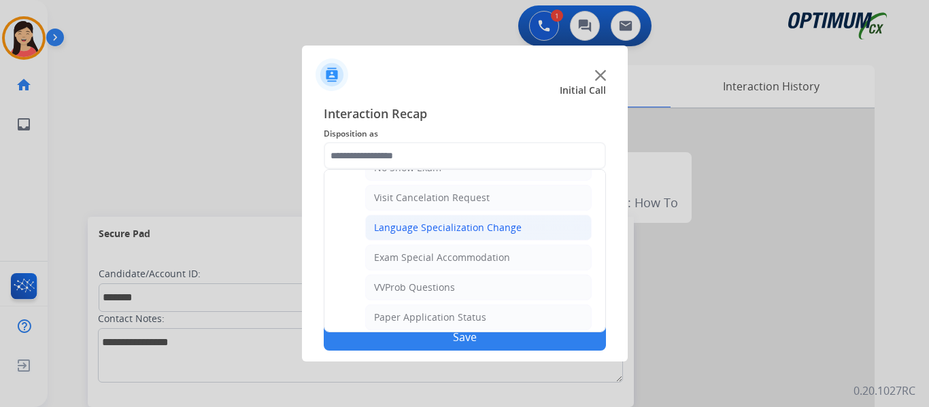
click at [481, 231] on div "Language Specialization Change" at bounding box center [448, 228] width 148 height 14
type input "**********"
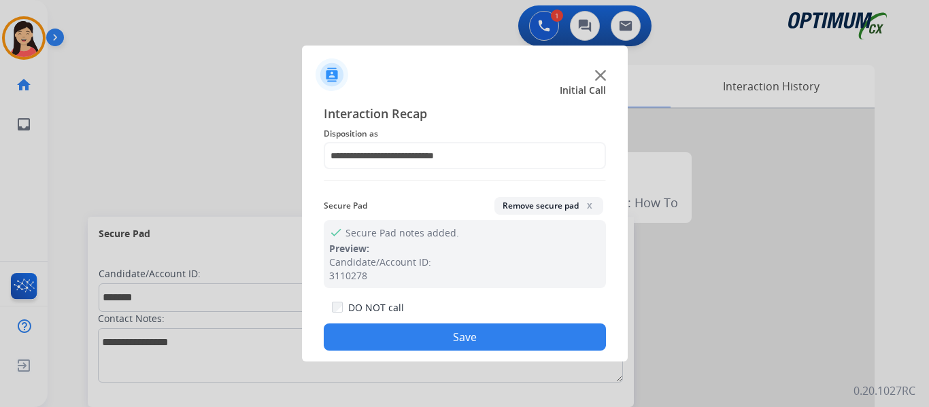
click at [499, 334] on button "Save" at bounding box center [465, 337] width 282 height 27
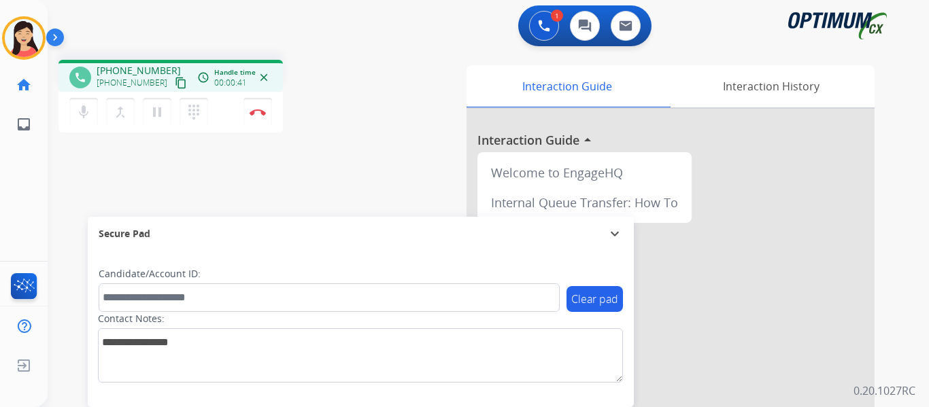
click at [157, 87] on div "[PHONE_NUMBER] content_copy" at bounding box center [143, 83] width 93 height 16
click at [175, 86] on mat-icon "content_copy" at bounding box center [181, 83] width 12 height 12
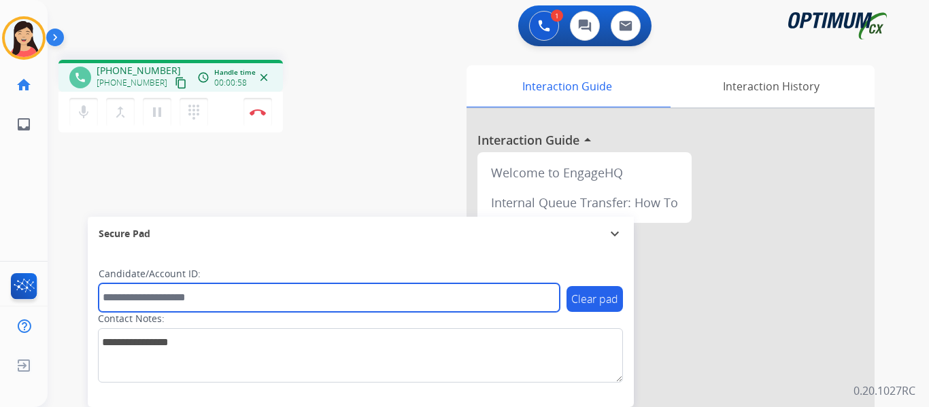
click at [448, 299] on input "text" at bounding box center [329, 298] width 461 height 29
paste input "*********"
type input "*********"
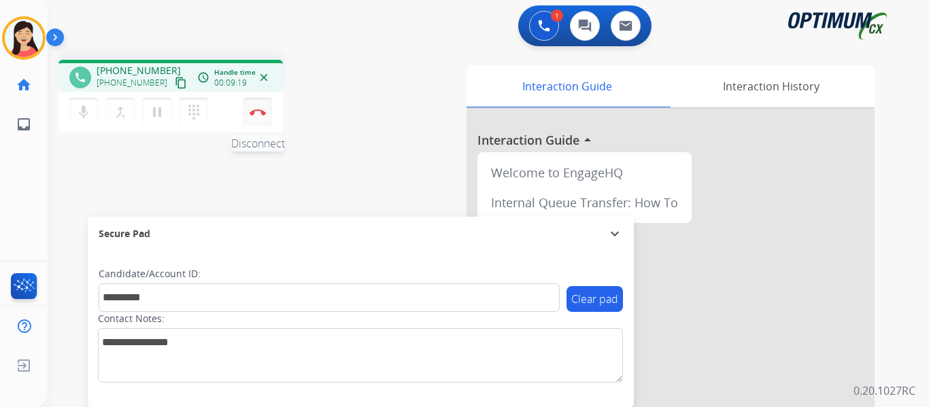
click at [263, 115] on img at bounding box center [258, 112] width 16 height 7
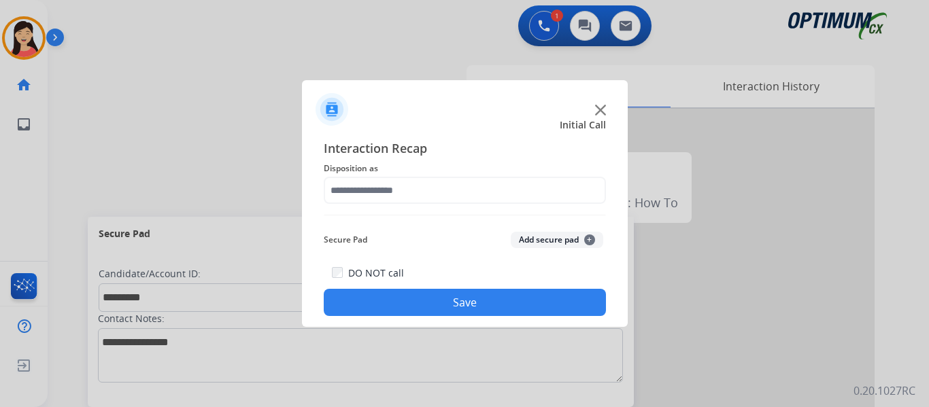
click at [524, 241] on button "Add secure pad +" at bounding box center [557, 240] width 93 height 16
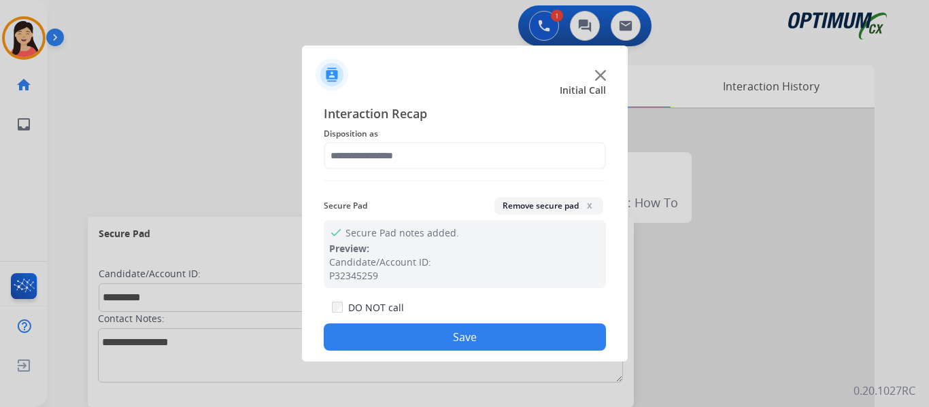
click at [400, 140] on span "Disposition as" at bounding box center [465, 134] width 282 height 16
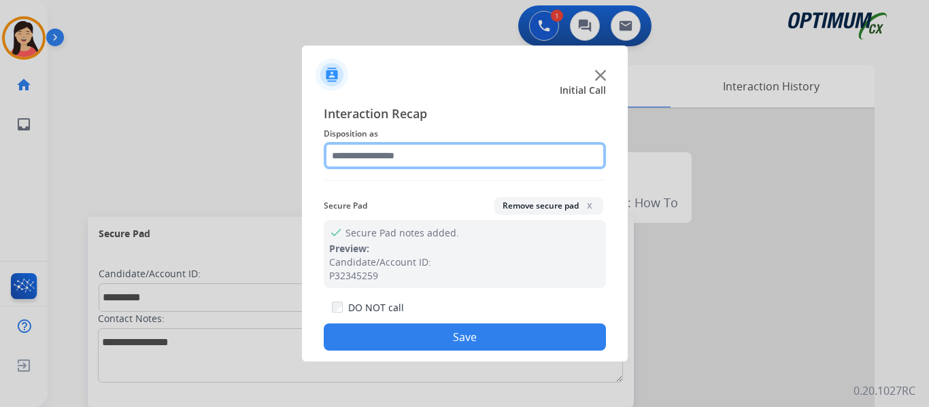
click at [397, 150] on input "text" at bounding box center [465, 155] width 282 height 27
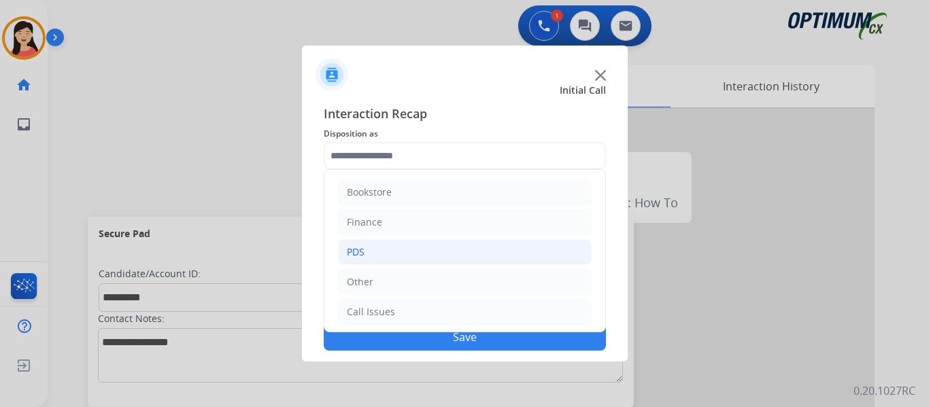
click at [376, 254] on li "PDS" at bounding box center [465, 252] width 254 height 26
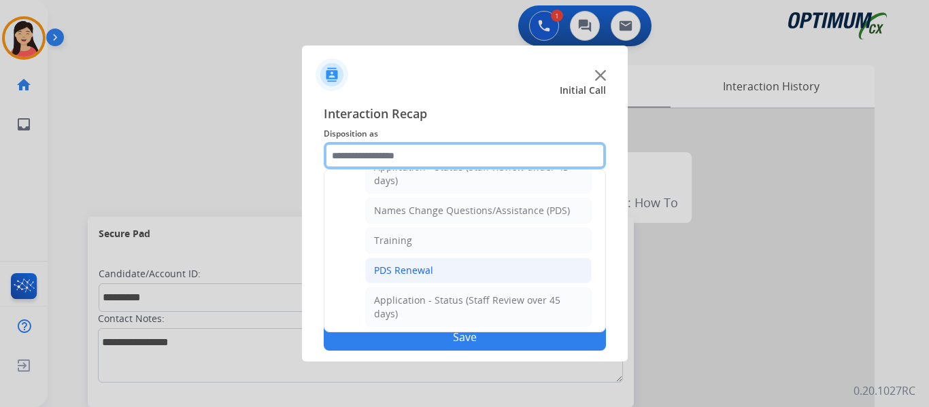
scroll to position [136, 0]
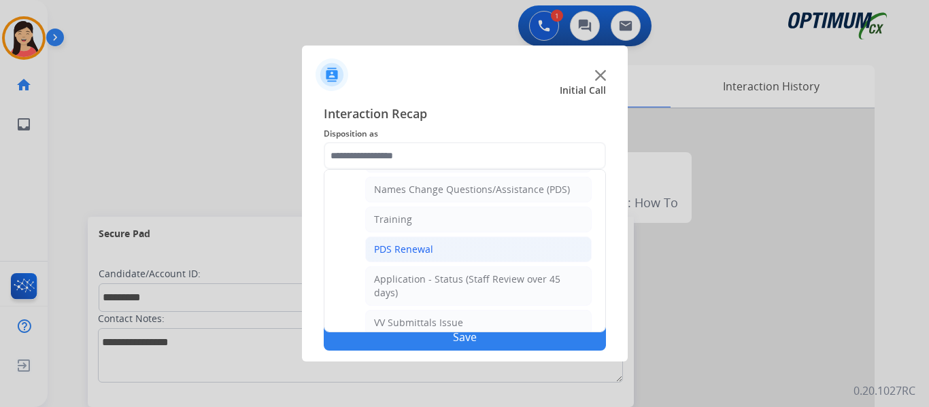
click at [436, 246] on li "PDS Renewal" at bounding box center [478, 250] width 227 height 26
type input "**********"
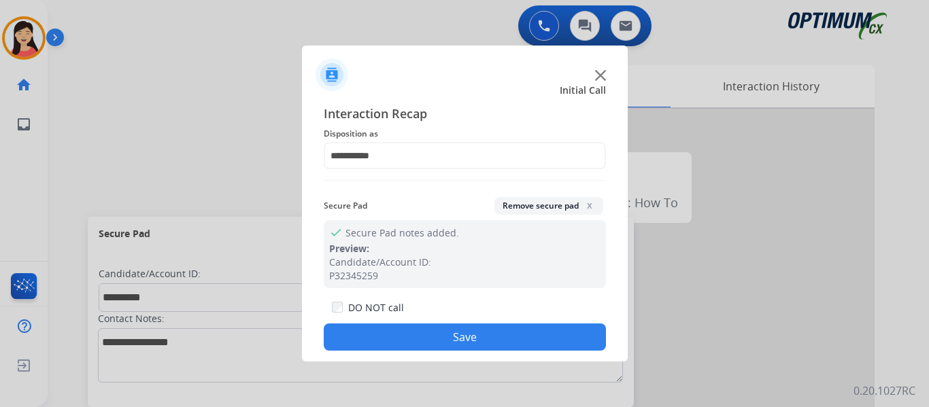
click at [506, 331] on button "Save" at bounding box center [465, 337] width 282 height 27
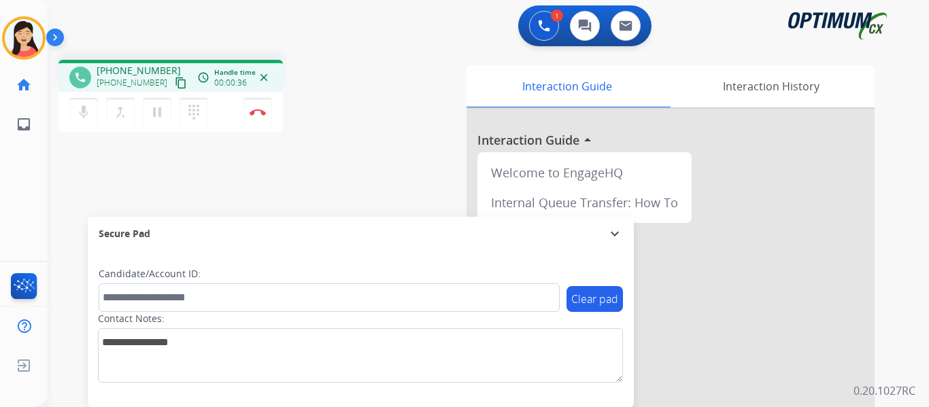
click at [175, 84] on mat-icon "content_copy" at bounding box center [181, 83] width 12 height 12
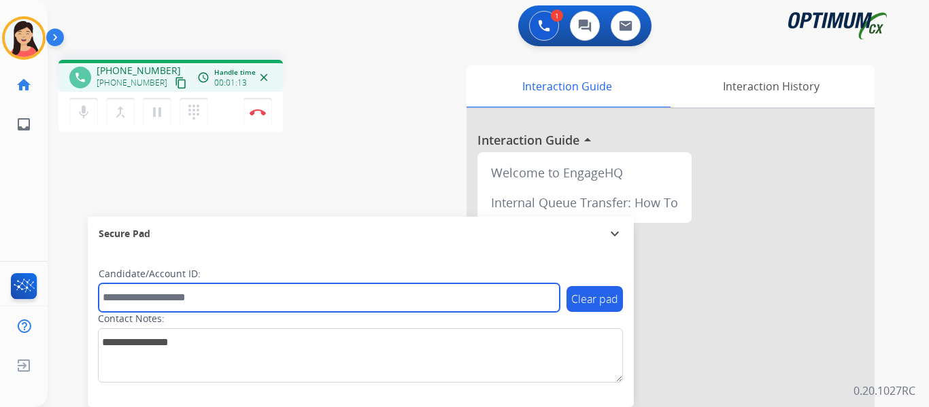
click at [294, 289] on input "text" at bounding box center [329, 298] width 461 height 29
paste input "*******"
type input "*******"
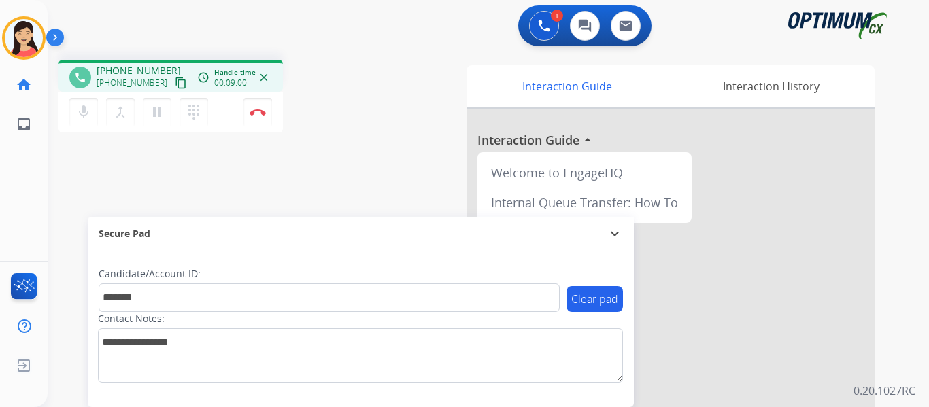
click at [114, 181] on div "phone [PHONE_NUMBER] [PHONE_NUMBER] content_copy access_time Call metrics Queue…" at bounding box center [472, 332] width 849 height 567
click at [258, 113] on img at bounding box center [258, 112] width 16 height 7
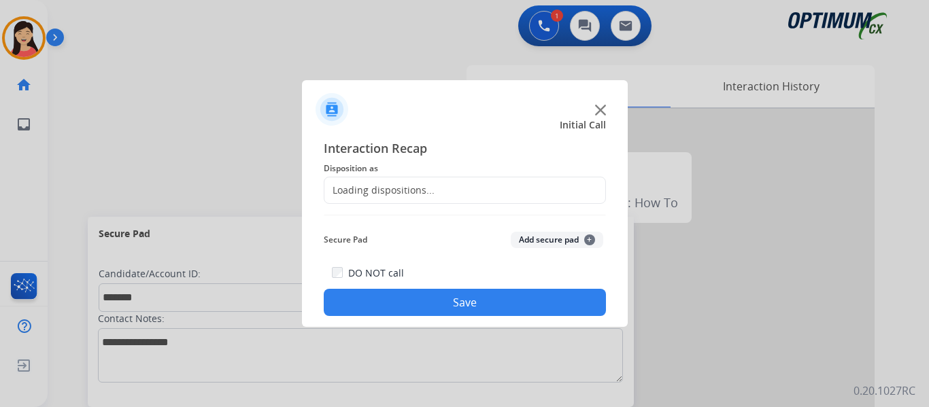
click at [549, 232] on button "Add secure pad +" at bounding box center [557, 240] width 93 height 16
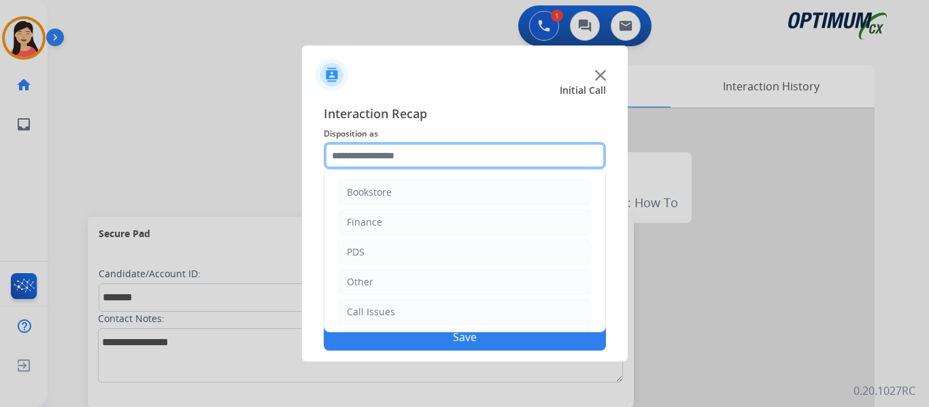
click at [461, 160] on input "text" at bounding box center [465, 155] width 282 height 27
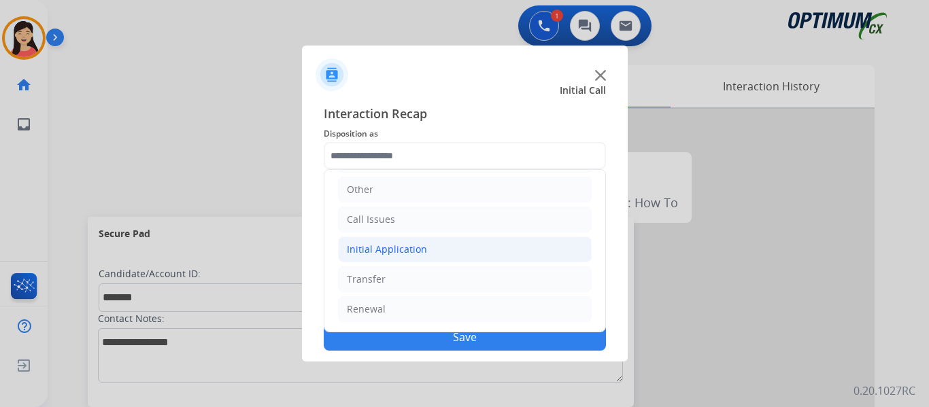
click at [427, 249] on li "Initial Application" at bounding box center [465, 250] width 254 height 26
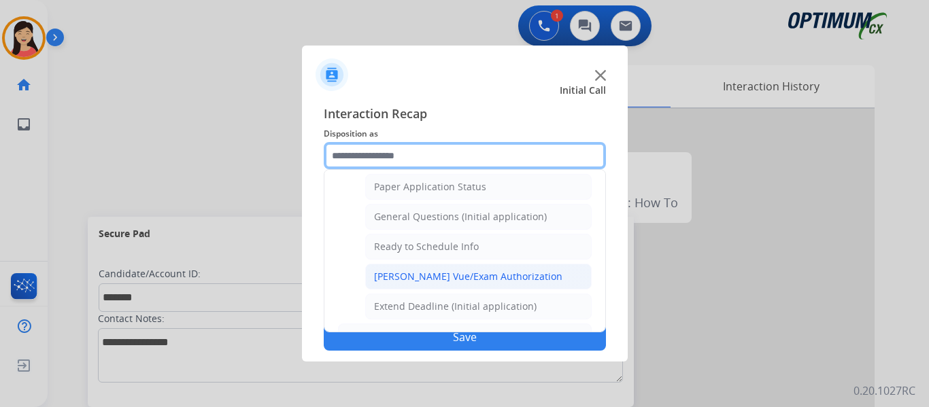
scroll to position [773, 0]
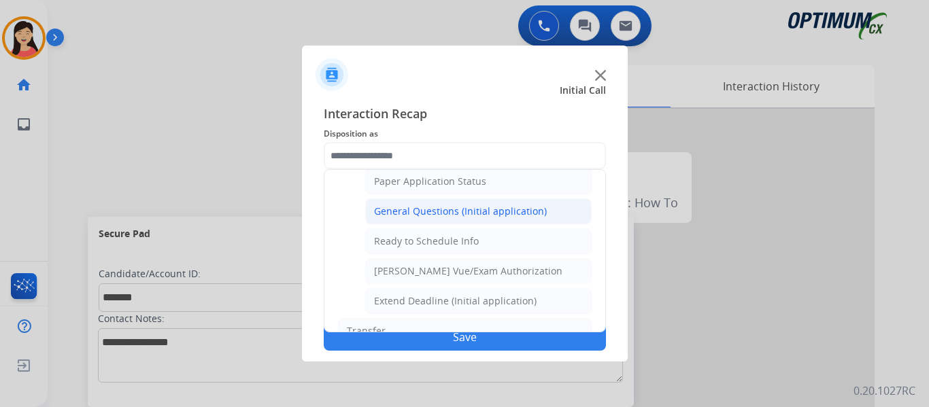
click at [476, 217] on div "General Questions (Initial application)" at bounding box center [460, 212] width 173 height 14
type input "**********"
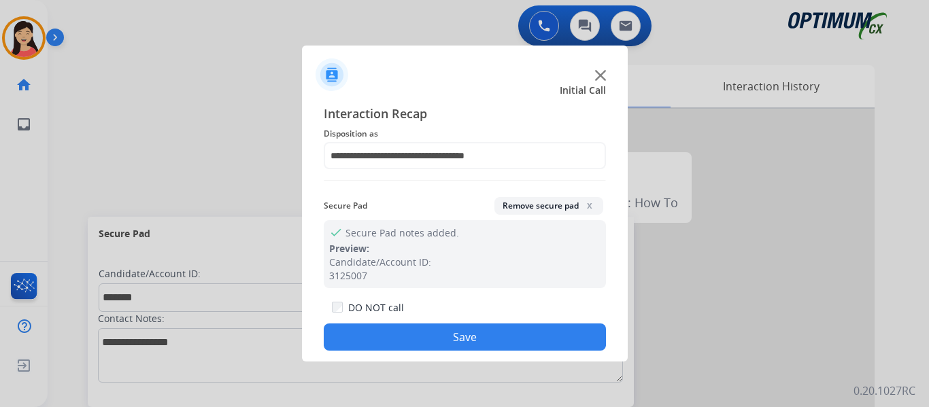
click at [484, 334] on button "Save" at bounding box center [465, 337] width 282 height 27
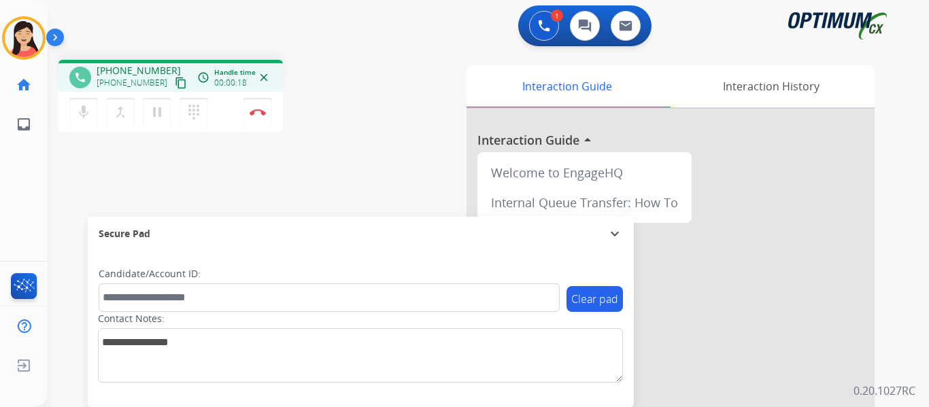
click at [84, 157] on div "phone [PHONE_NUMBER] [PHONE_NUMBER] content_copy access_time Call metrics Queue…" at bounding box center [472, 332] width 849 height 567
click at [175, 82] on mat-icon "content_copy" at bounding box center [181, 83] width 12 height 12
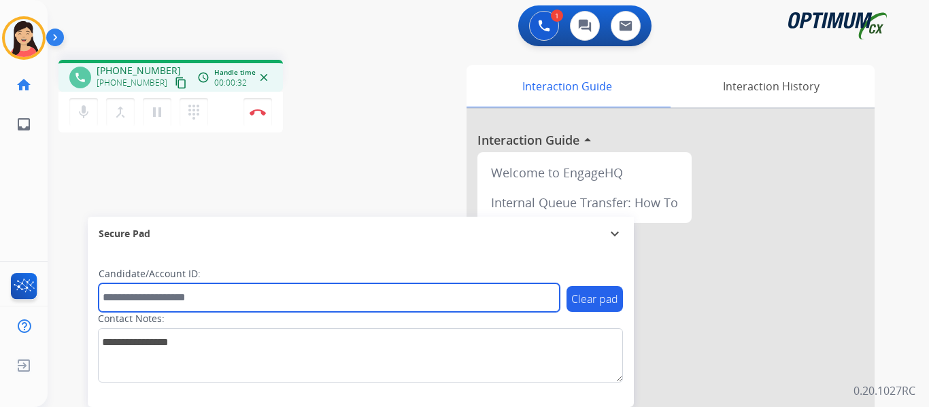
click at [339, 290] on input "text" at bounding box center [329, 298] width 461 height 29
paste input "*******"
type input "*******"
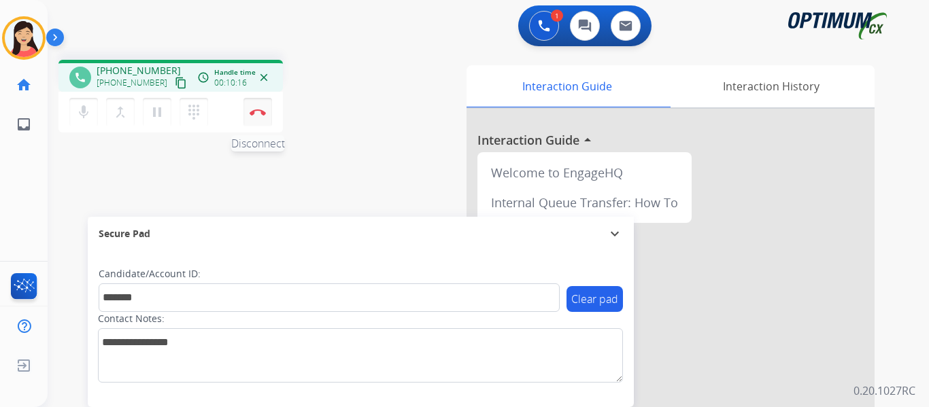
click at [264, 110] on img at bounding box center [258, 112] width 16 height 7
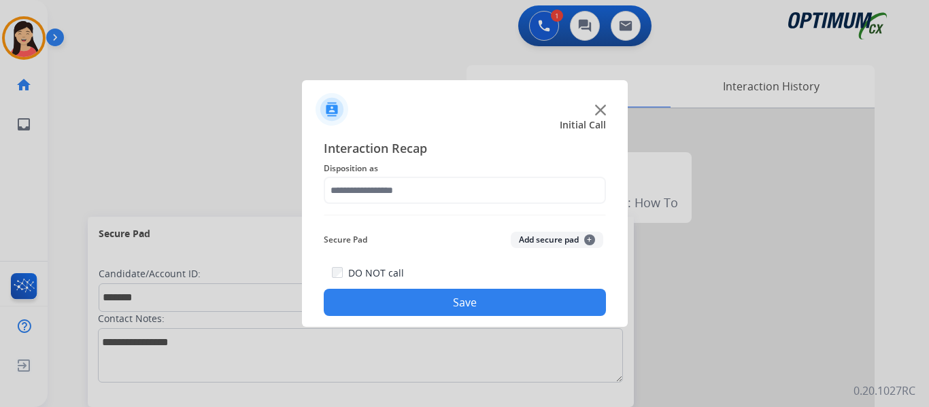
click at [541, 239] on button "Add secure pad +" at bounding box center [557, 240] width 93 height 16
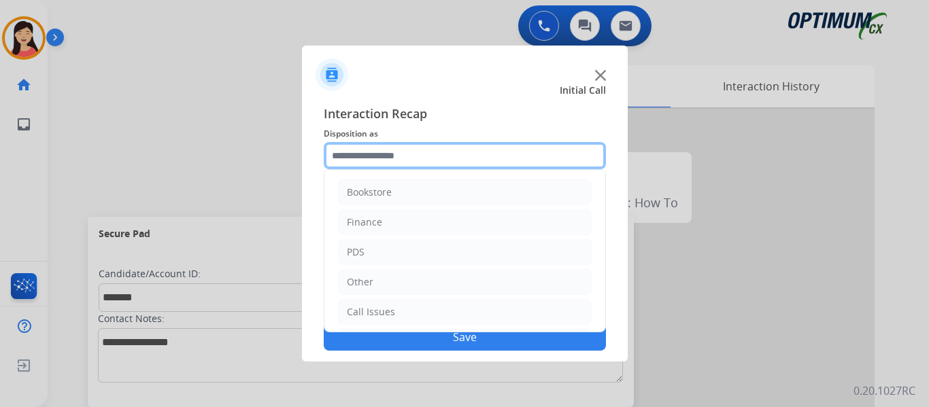
click at [410, 163] on input "text" at bounding box center [465, 155] width 282 height 27
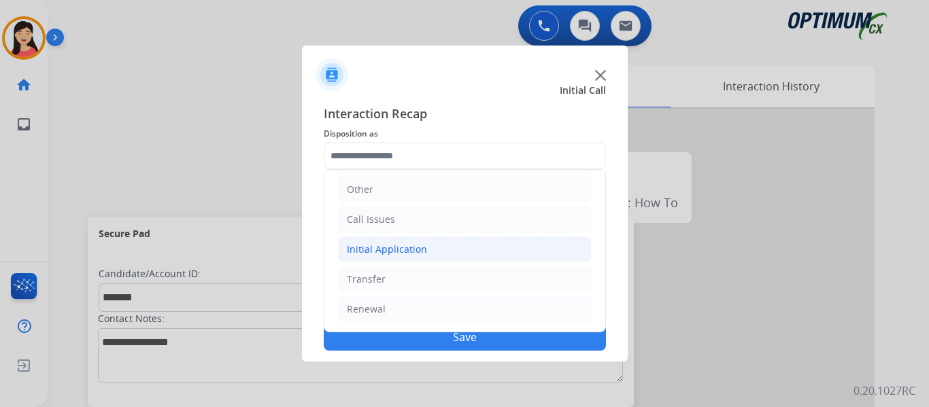
click at [386, 254] on div "Initial Application" at bounding box center [387, 250] width 80 height 14
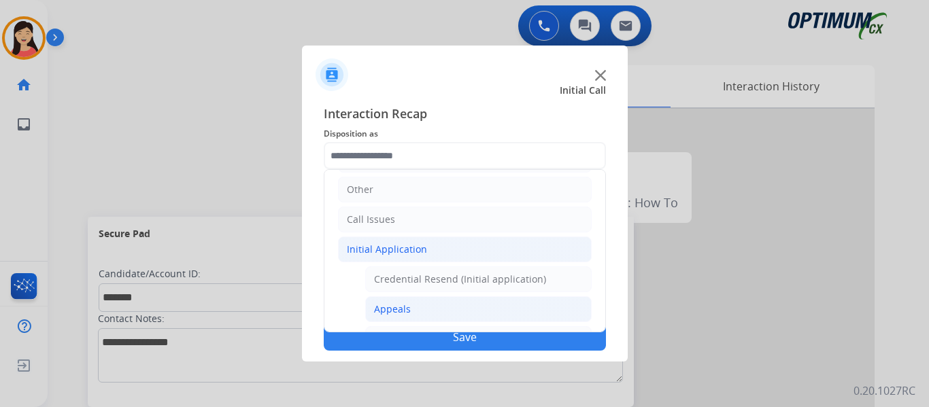
click at [404, 307] on div "Appeals" at bounding box center [392, 310] width 37 height 14
type input "*******"
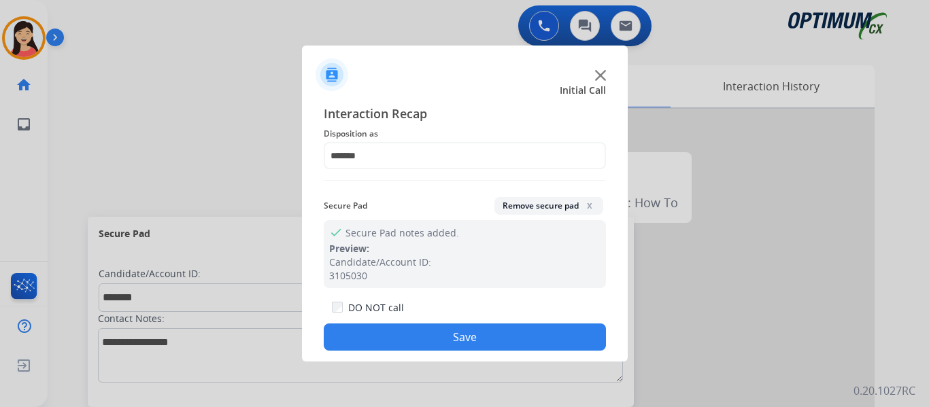
click at [448, 344] on button "Save" at bounding box center [465, 337] width 282 height 27
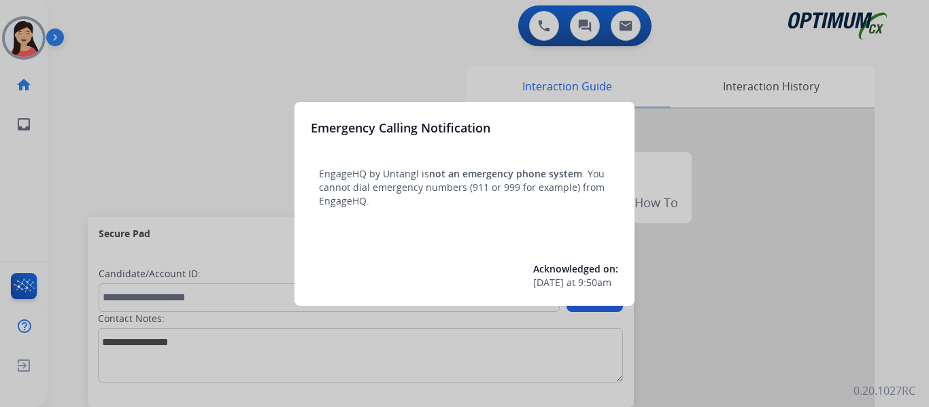
click at [14, 41] on div at bounding box center [464, 203] width 929 height 407
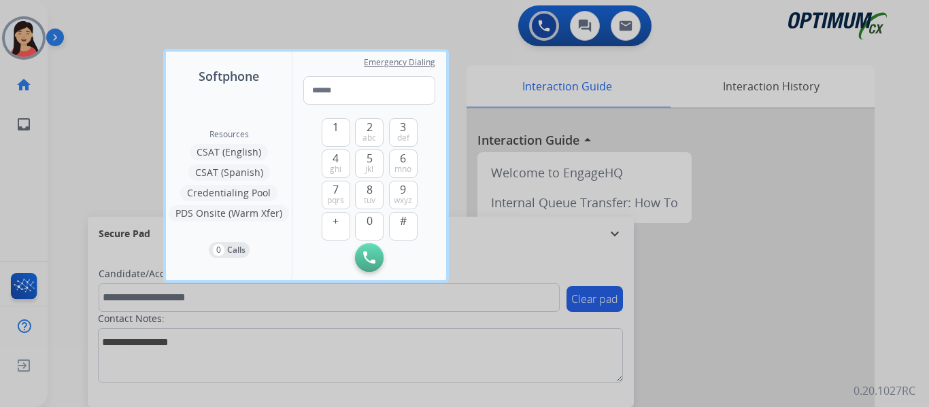
click at [105, 120] on div at bounding box center [464, 203] width 929 height 407
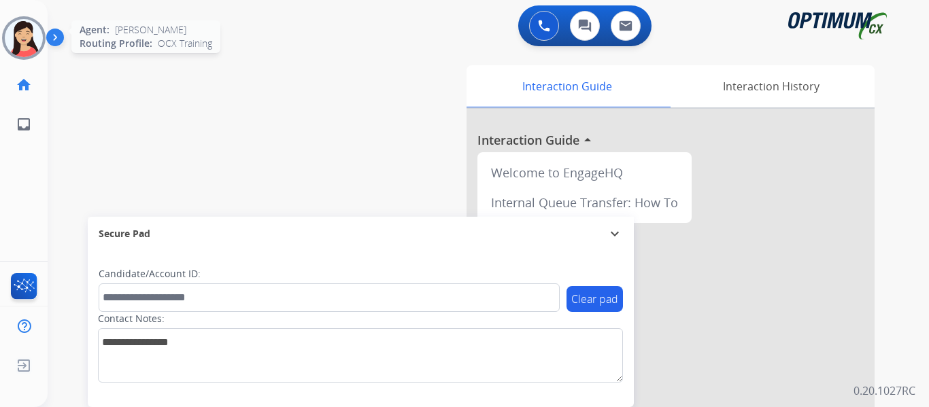
click at [21, 42] on img at bounding box center [24, 38] width 38 height 38
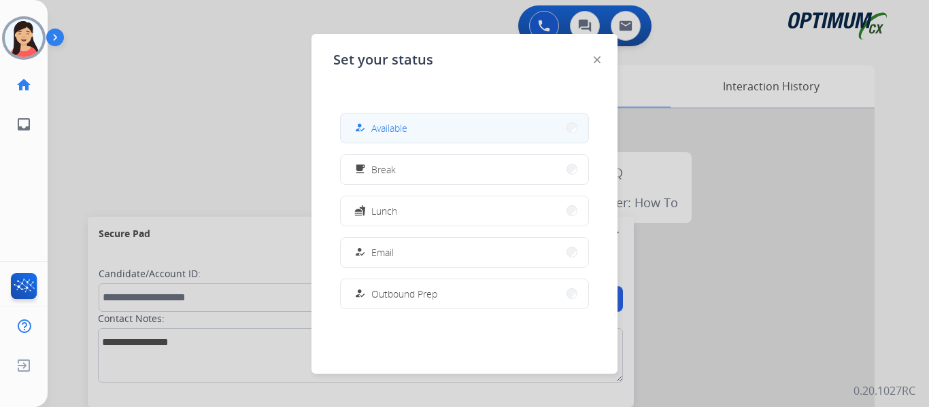
click at [386, 127] on span "Available" at bounding box center [389, 128] width 36 height 14
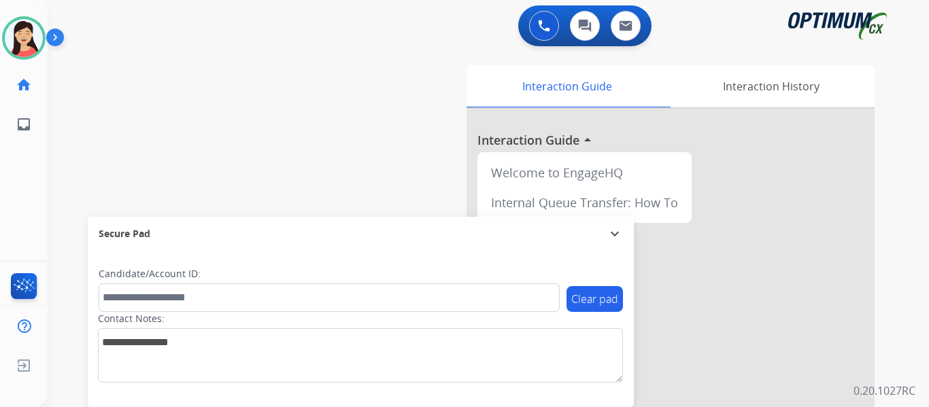
click at [99, 135] on div "swap_horiz Break voice bridge close_fullscreen Connect 3-Way Call merge_type Se…" at bounding box center [472, 332] width 849 height 567
click at [61, 41] on img at bounding box center [57, 40] width 23 height 26
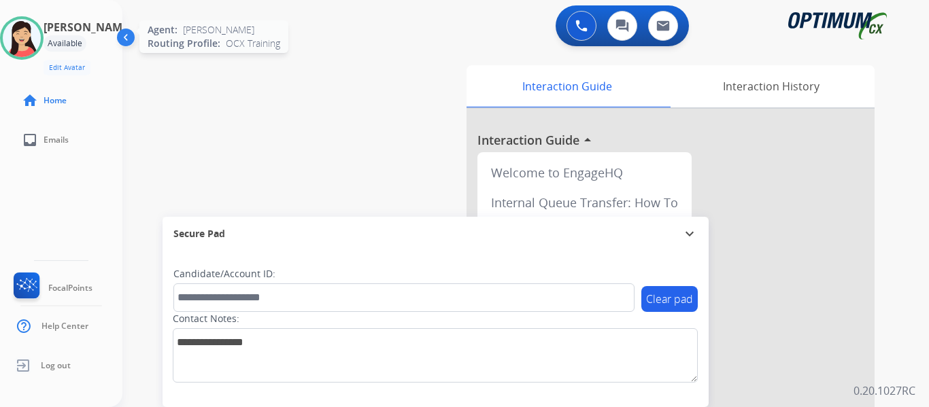
drag, startPoint x: 45, startPoint y: 37, endPoint x: 37, endPoint y: 35, distance: 7.8
click at [41, 37] on img at bounding box center [22, 38] width 38 height 38
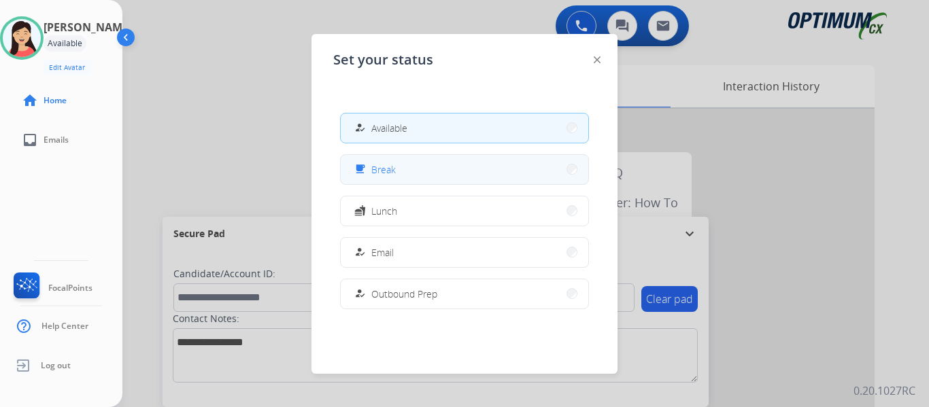
click at [436, 171] on button "free_breakfast Break" at bounding box center [465, 169] width 248 height 29
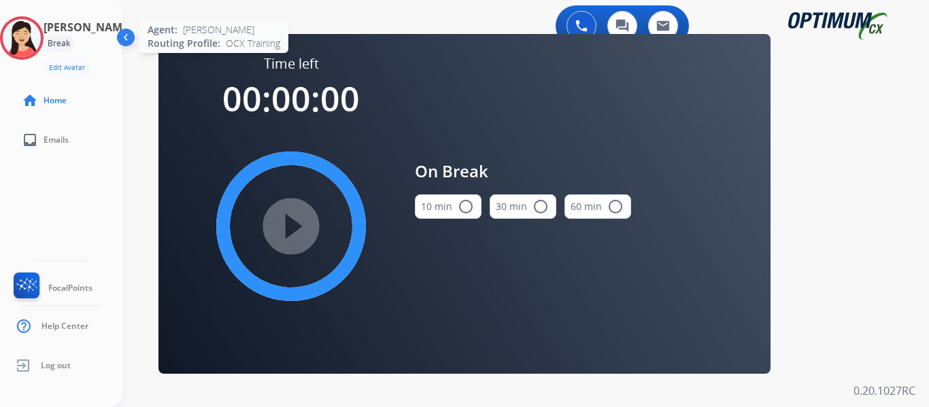
click at [24, 41] on img at bounding box center [22, 38] width 38 height 38
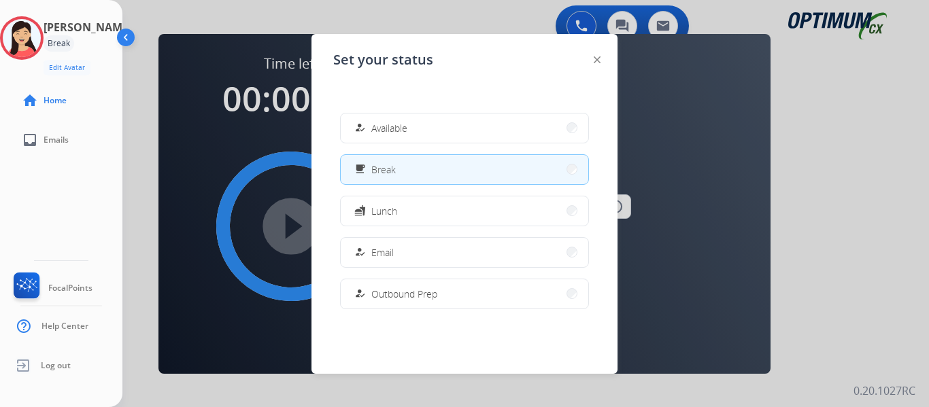
click at [509, 134] on button "how_to_reg Available" at bounding box center [465, 128] width 248 height 29
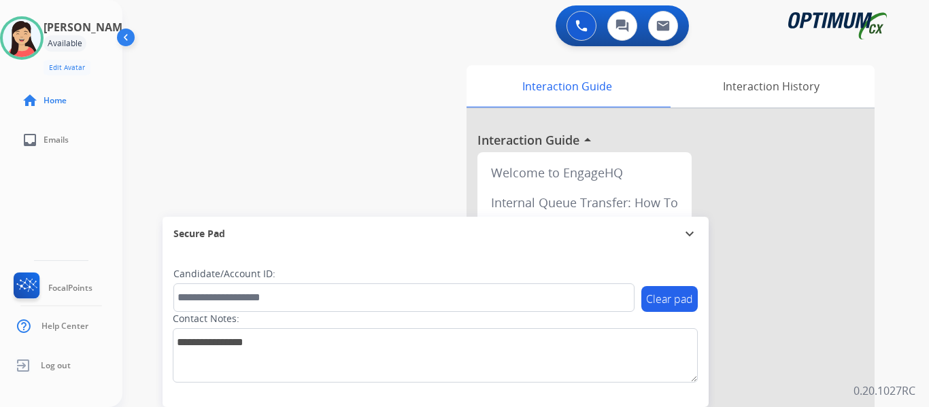
click at [132, 33] on img at bounding box center [127, 40] width 26 height 26
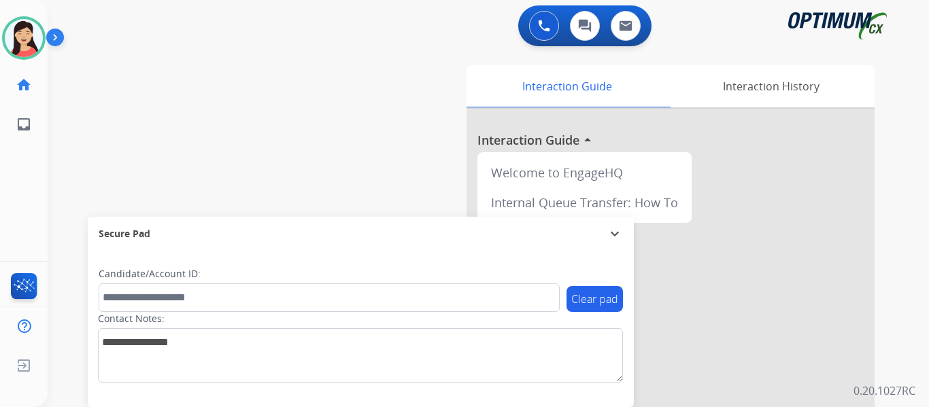
click at [96, 161] on div "swap_horiz Break voice bridge close_fullscreen Connect 3-Way Call merge_type Se…" at bounding box center [472, 332] width 849 height 567
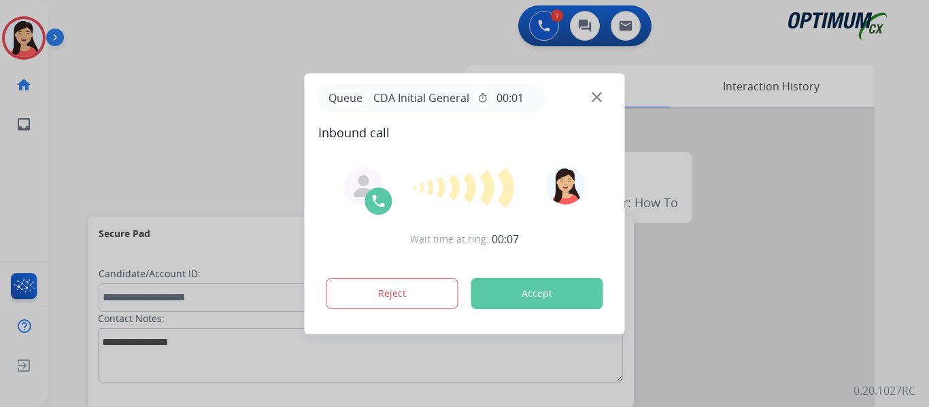
click at [90, 124] on div at bounding box center [464, 203] width 929 height 407
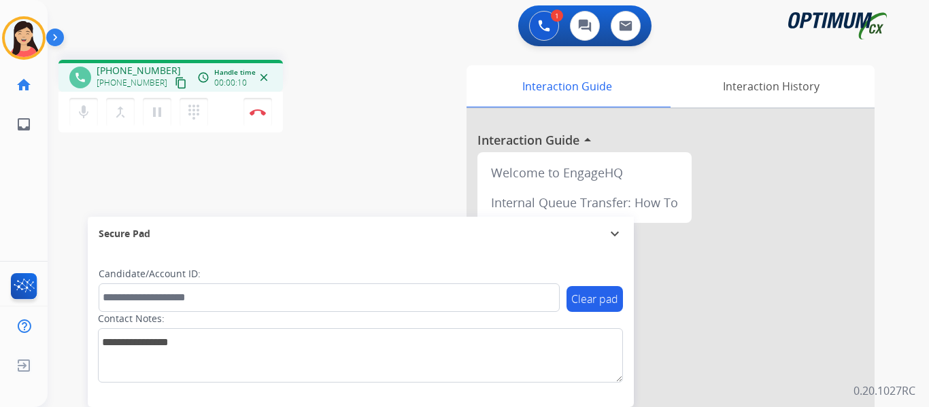
click at [173, 90] on button "content_copy" at bounding box center [181, 83] width 16 height 16
click at [259, 113] on img at bounding box center [258, 112] width 16 height 7
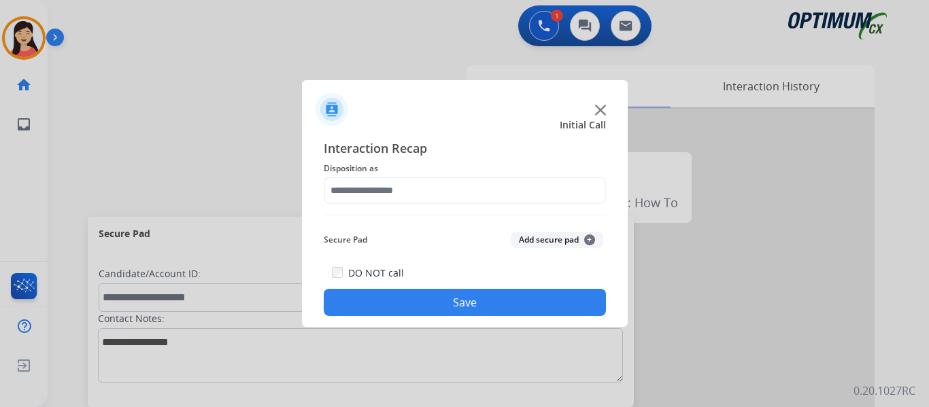
click at [537, 233] on button "Add secure pad +" at bounding box center [557, 240] width 93 height 16
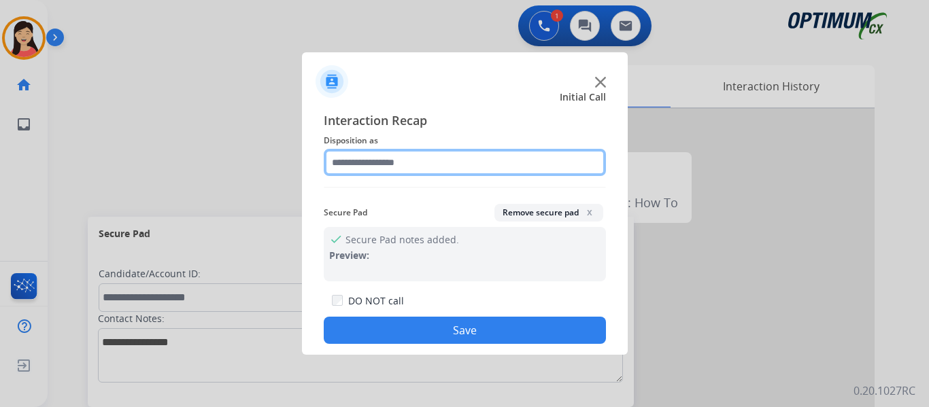
click at [436, 156] on input "text" at bounding box center [465, 162] width 282 height 27
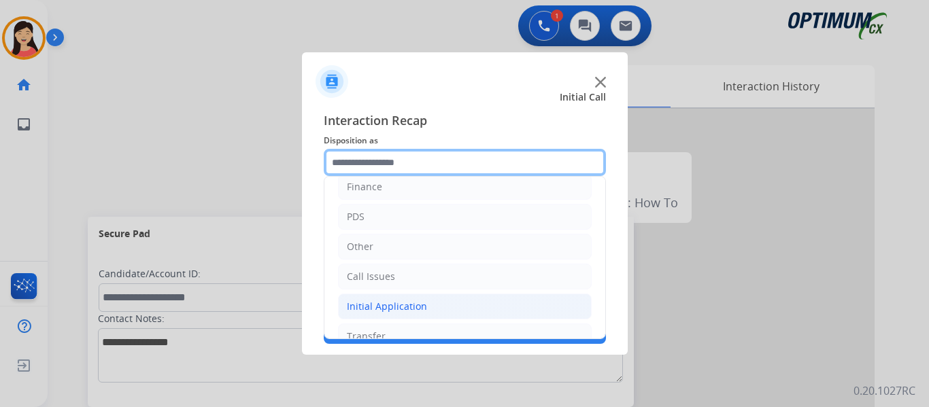
scroll to position [93, 0]
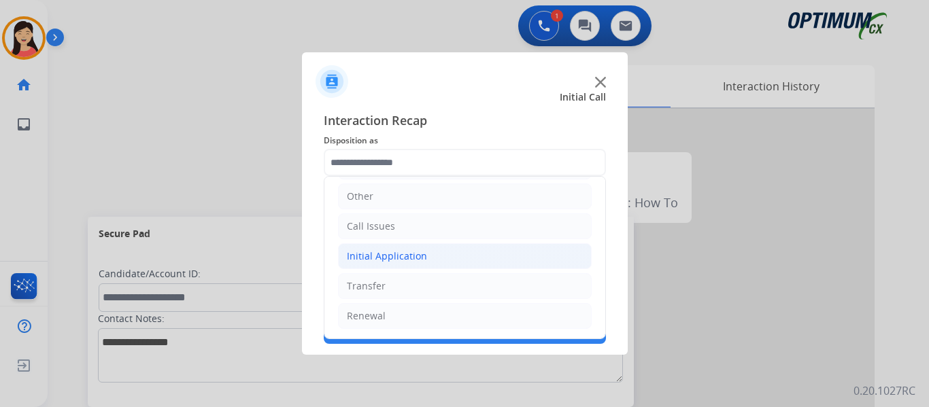
click at [403, 263] on div "Initial Application" at bounding box center [387, 257] width 80 height 14
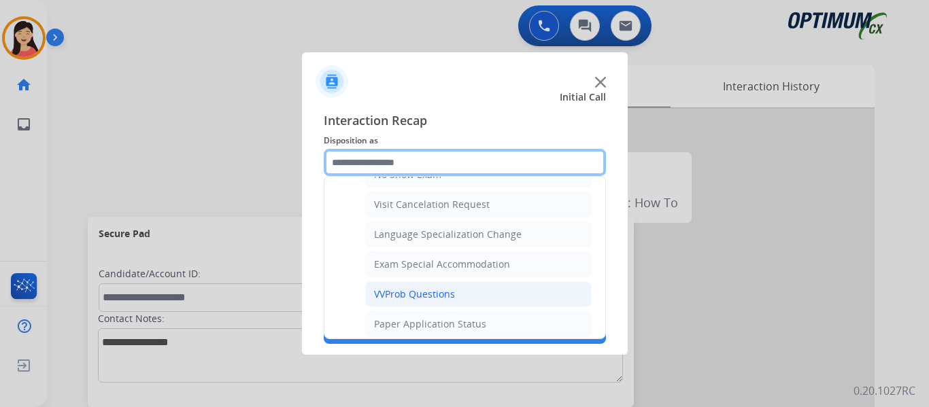
scroll to position [705, 0]
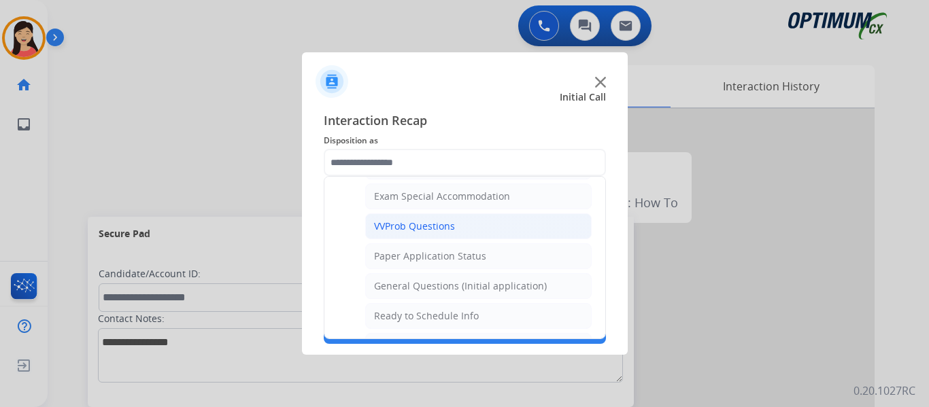
click at [455, 282] on div "General Questions (Initial application)" at bounding box center [460, 287] width 173 height 14
type input "**********"
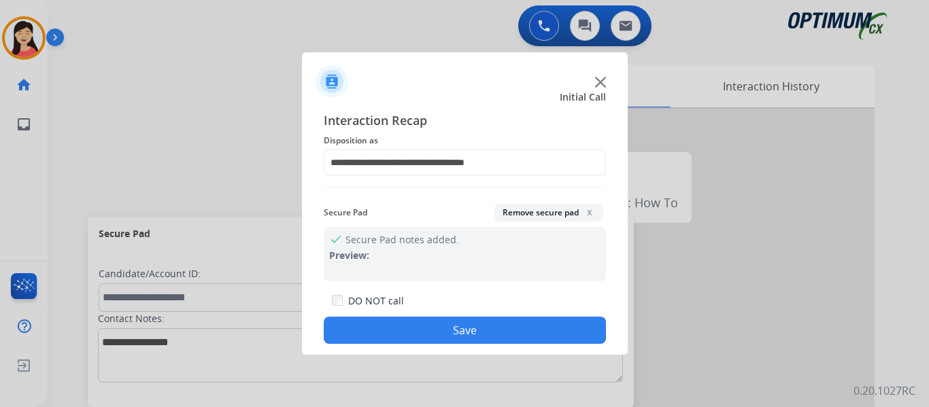
click at [473, 327] on button "Save" at bounding box center [465, 330] width 282 height 27
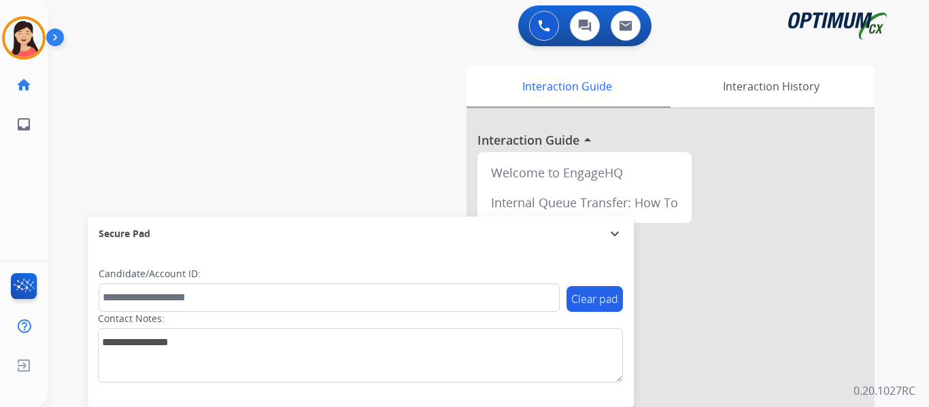
click at [80, 114] on div "swap_horiz Break voice bridge close_fullscreen Connect 3-Way Call merge_type Se…" at bounding box center [472, 332] width 849 height 567
click at [39, 43] on img at bounding box center [24, 38] width 38 height 38
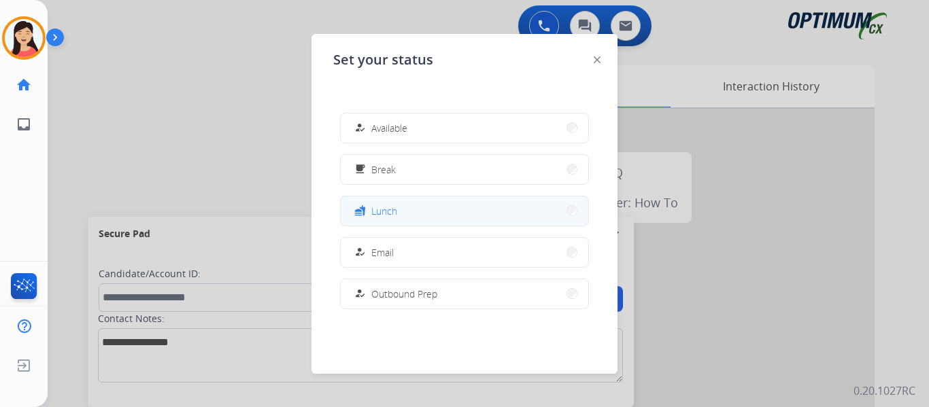
click at [452, 222] on button "fastfood Lunch" at bounding box center [465, 211] width 248 height 29
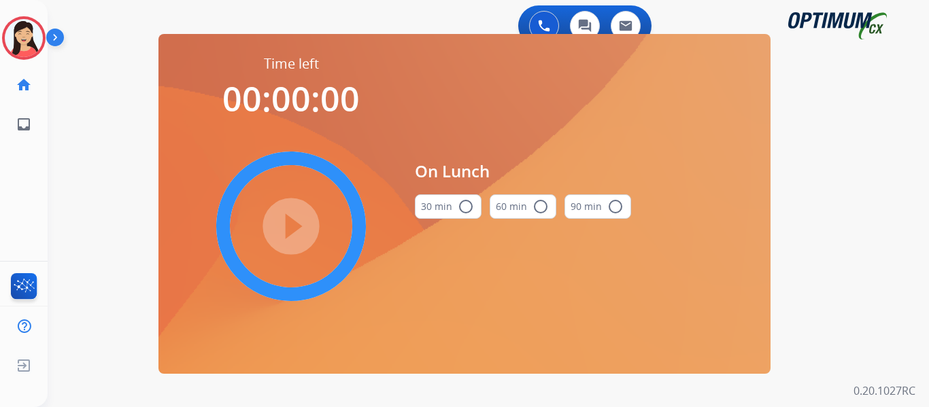
click at [445, 209] on button "30 min radio_button_unchecked" at bounding box center [448, 207] width 67 height 24
click at [284, 218] on mat-icon "play_circle_filled" at bounding box center [291, 226] width 16 height 16
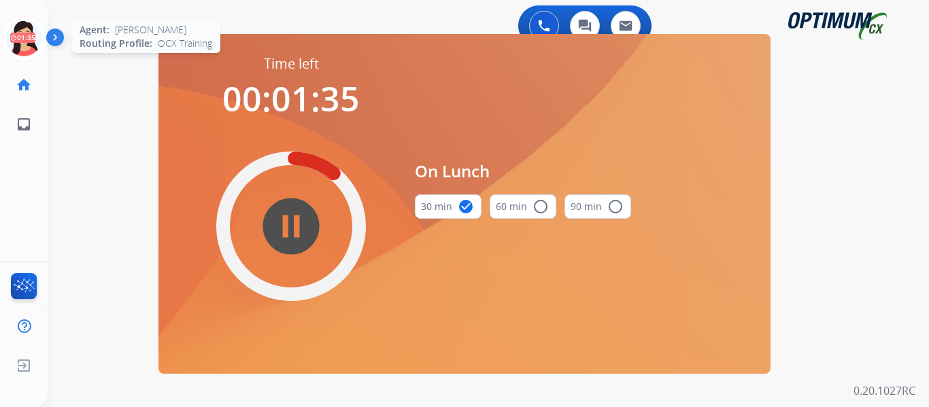
click at [14, 38] on icon at bounding box center [24, 38] width 44 height 44
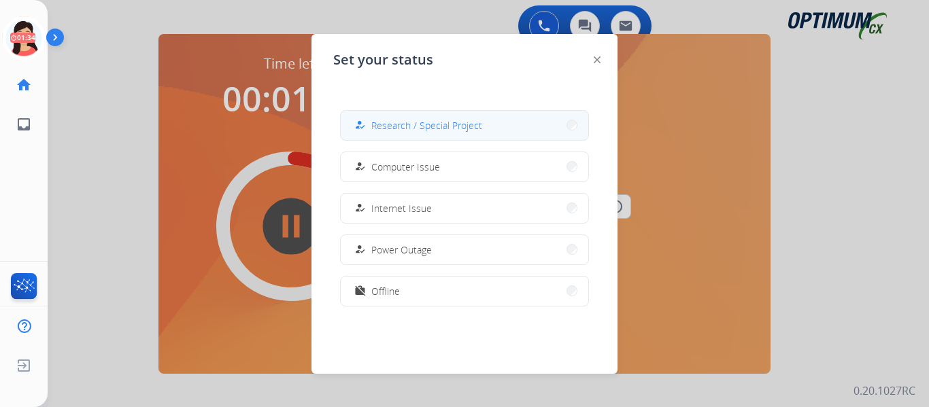
scroll to position [339, 0]
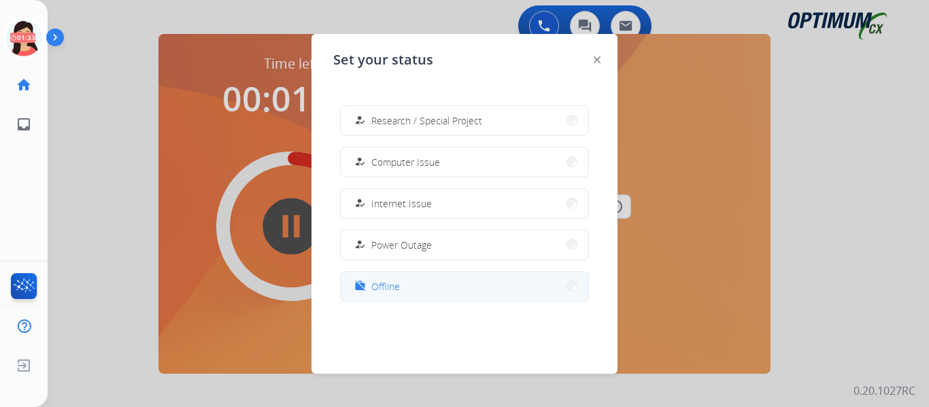
click at [395, 280] on span "Offline" at bounding box center [385, 287] width 29 height 14
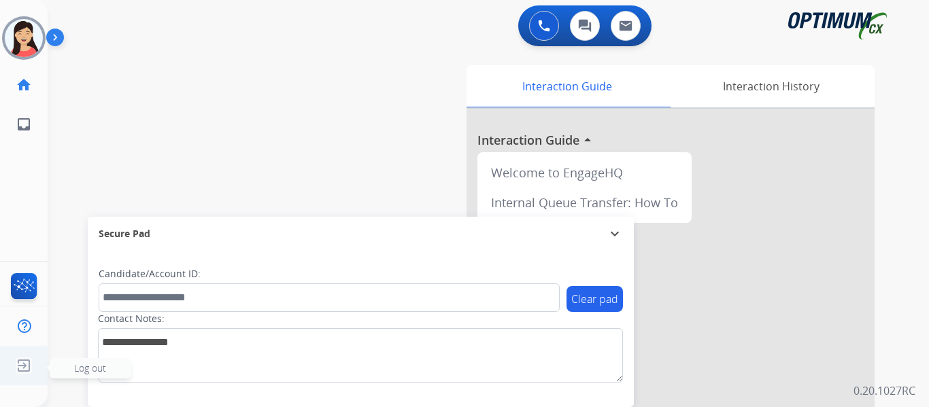
click at [19, 365] on img at bounding box center [24, 366] width 24 height 26
